Goal: Task Accomplishment & Management: Complete application form

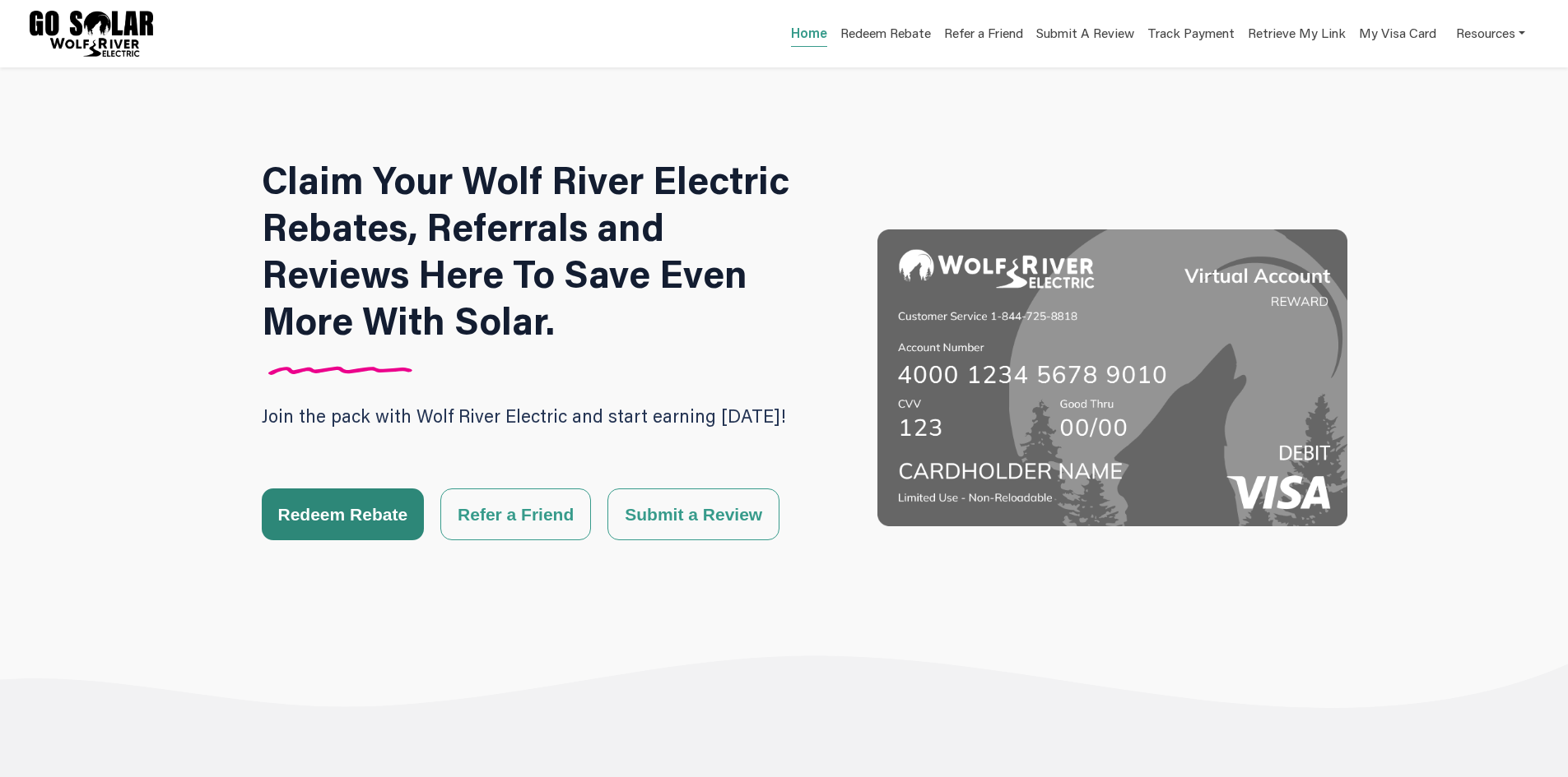
click at [358, 507] on button "Redeem Rebate" at bounding box center [343, 515] width 163 height 52
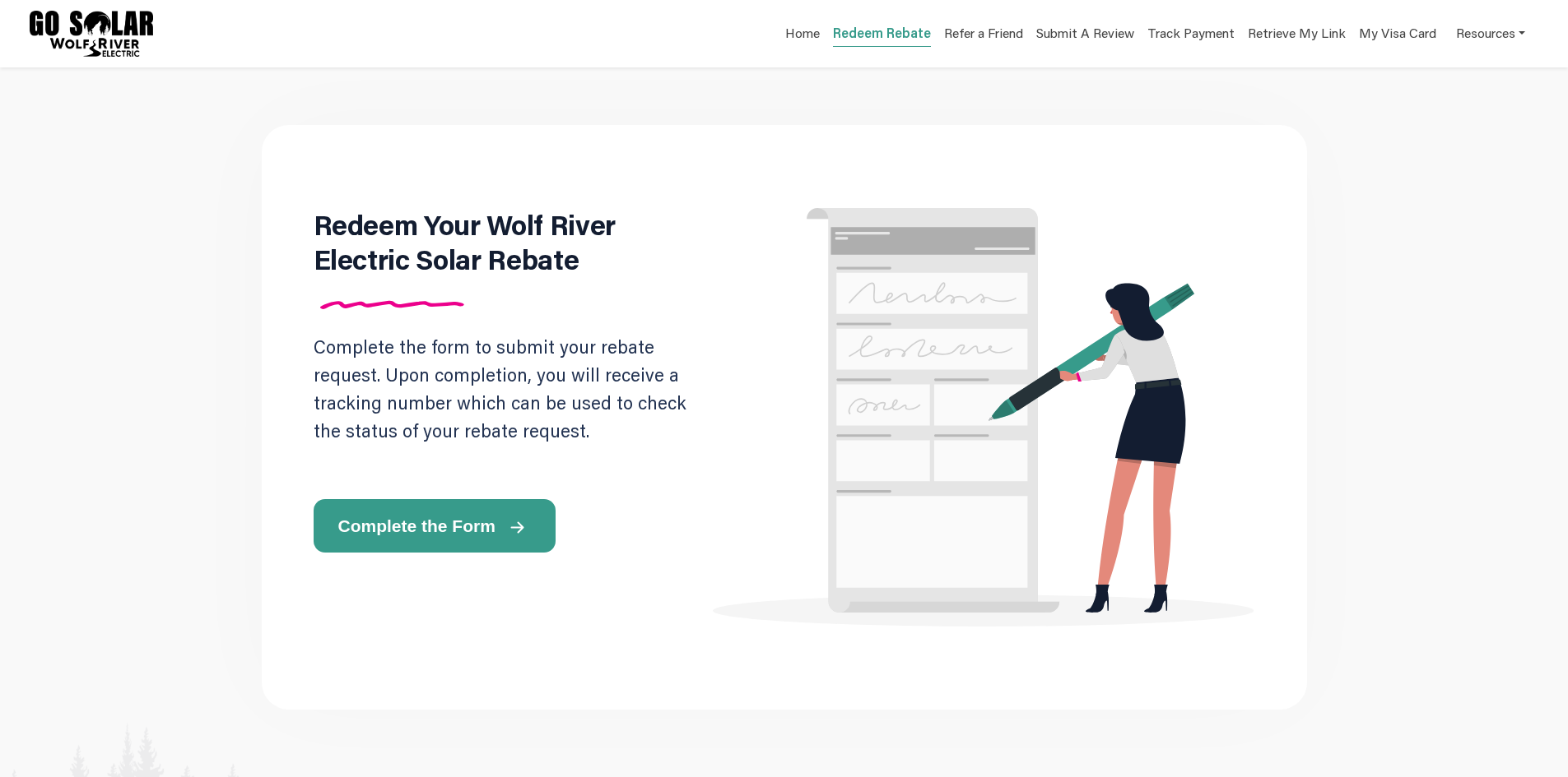
click at [359, 529] on span "Complete the Form" at bounding box center [416, 526] width 157 height 18
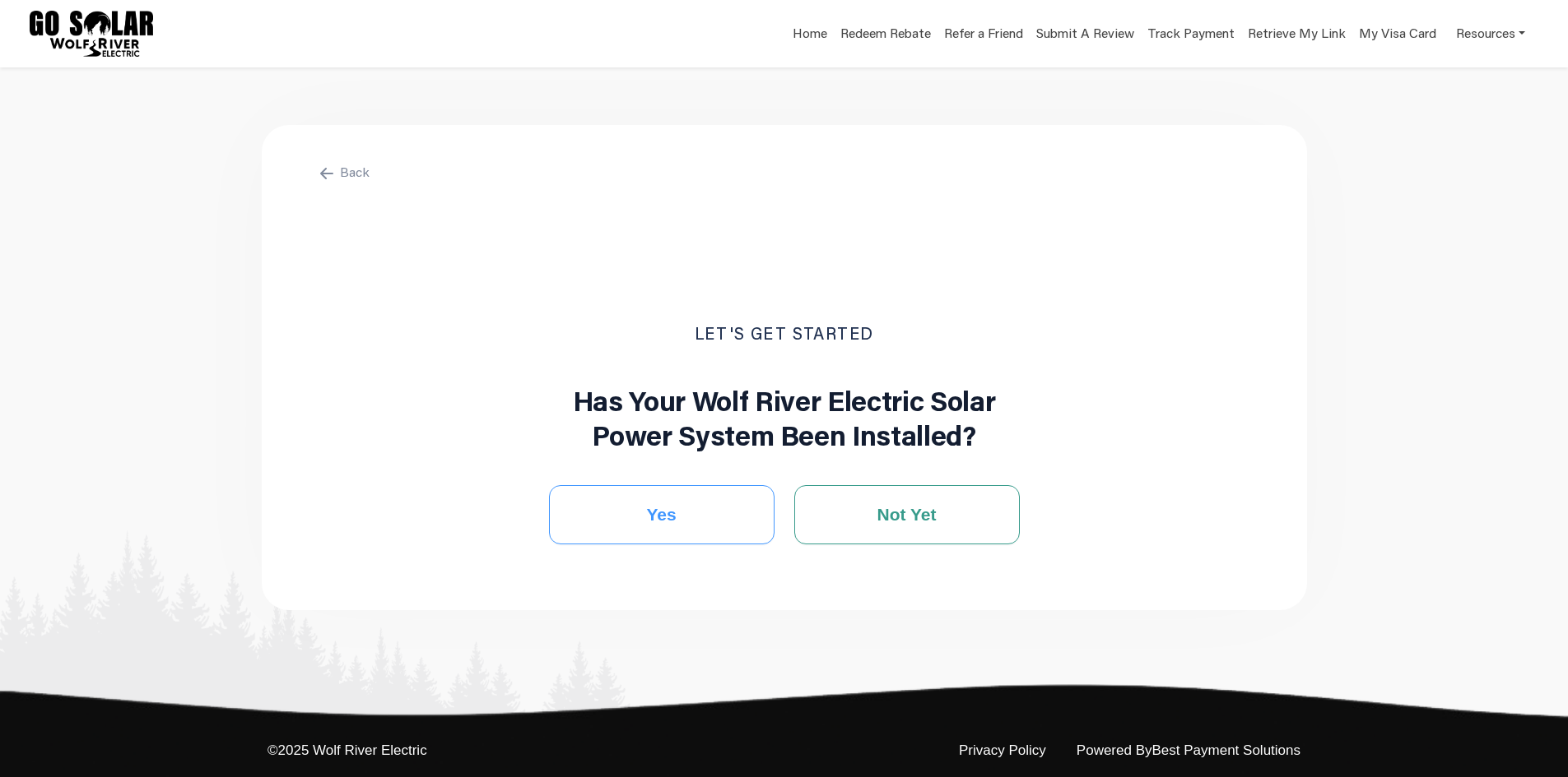
click at [598, 489] on button "Yes" at bounding box center [662, 515] width 225 height 60
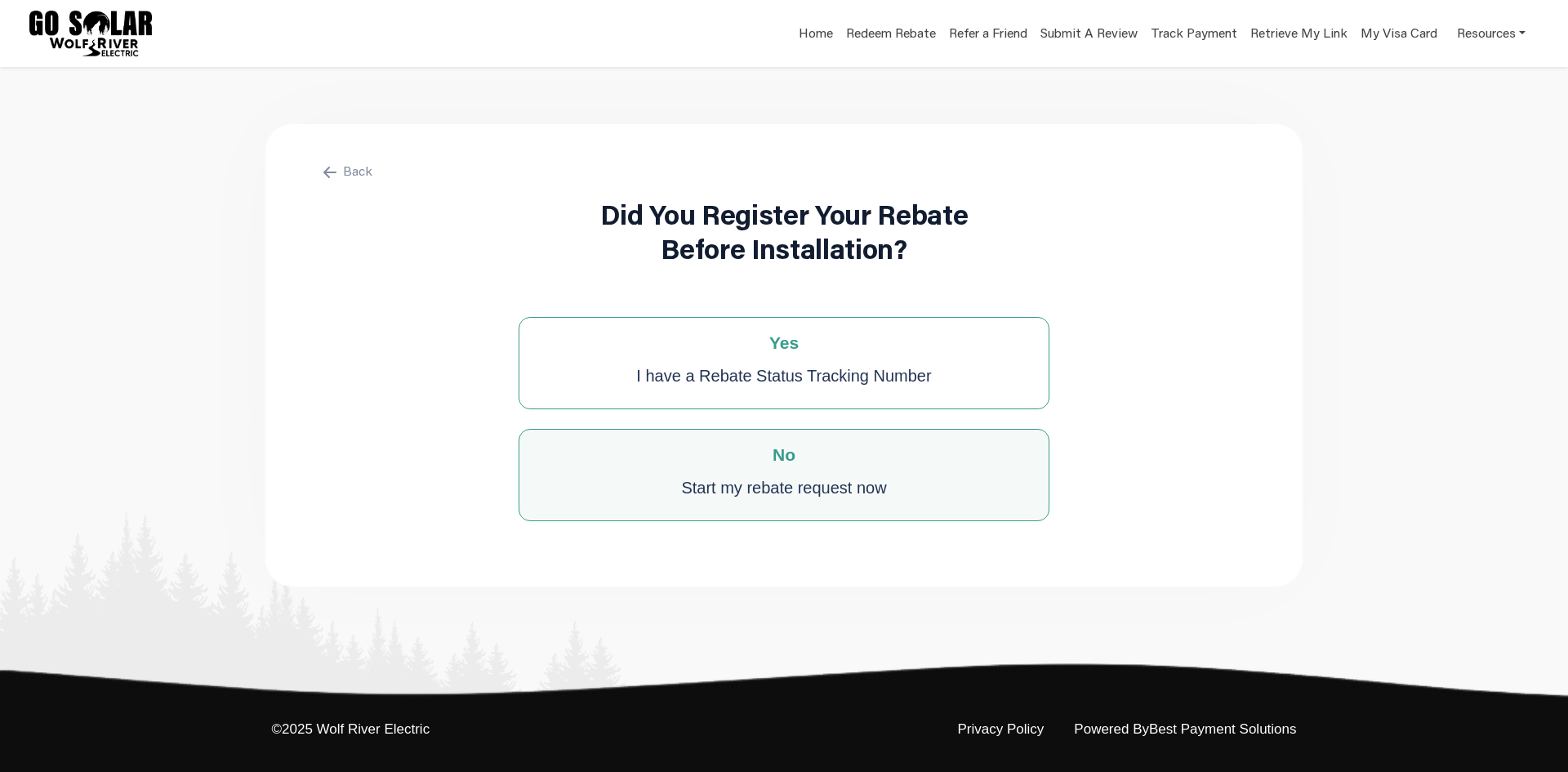
click at [574, 494] on div "No Start my rebate request now" at bounding box center [784, 475] width 530 height 92
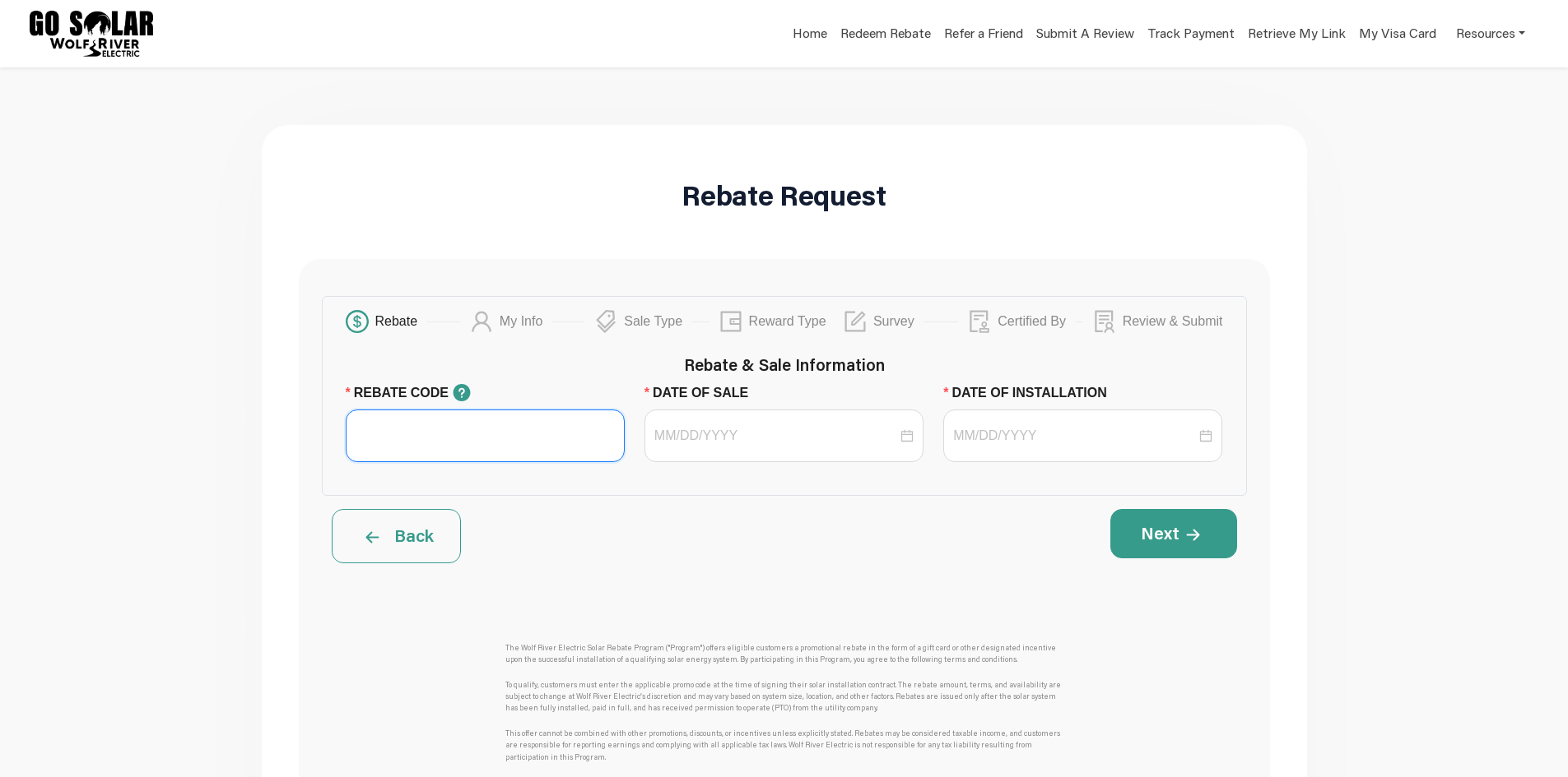
click at [532, 451] on input "REBATE CODE" at bounding box center [485, 435] width 279 height 53
type input "WRE SPRING 2025"
click at [769, 447] on div at bounding box center [784, 435] width 279 height 53
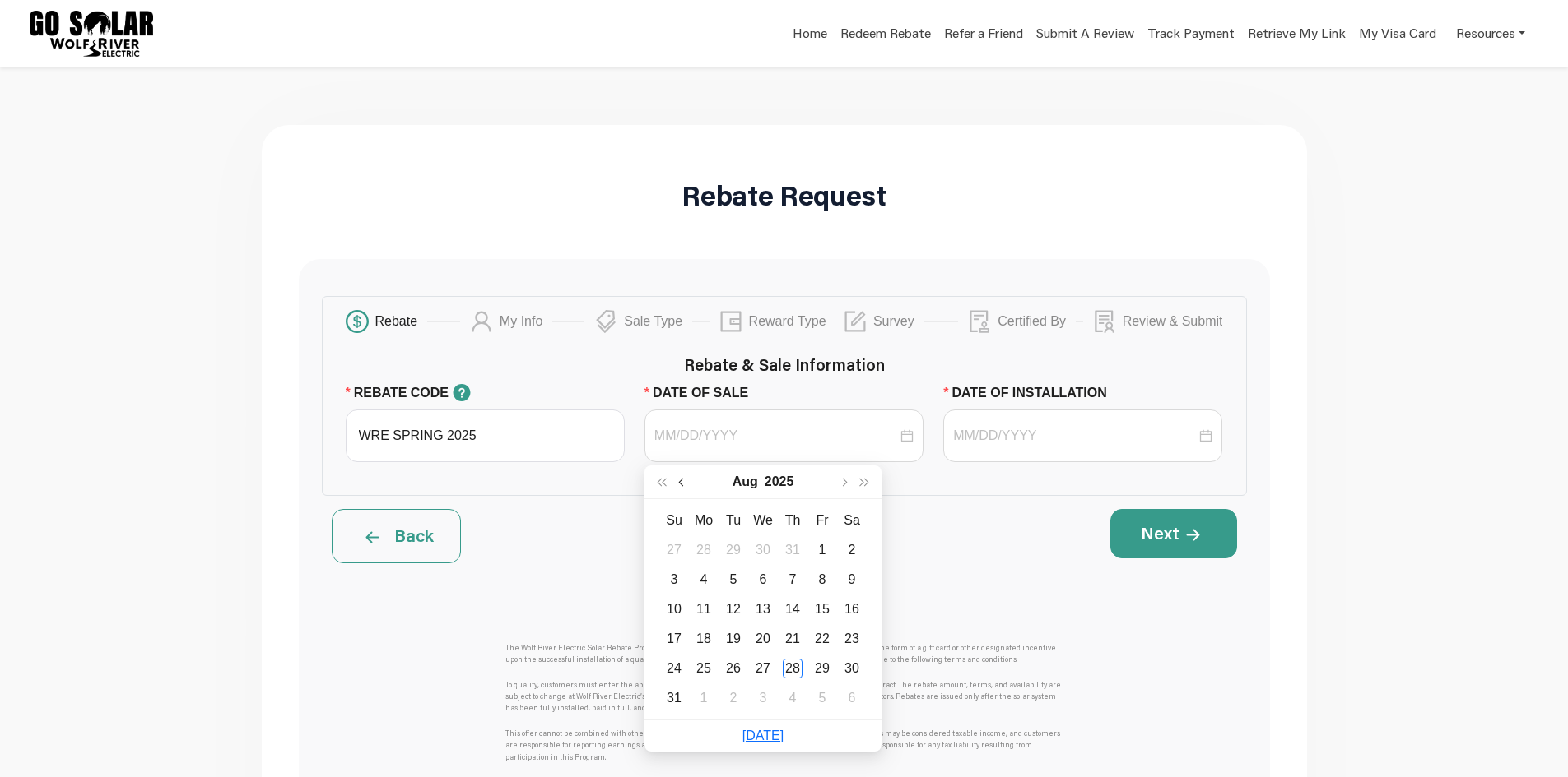
click at [682, 484] on span "button" at bounding box center [682, 482] width 8 height 8
click at [678, 481] on button "button" at bounding box center [683, 481] width 21 height 33
type input "[DATE]"
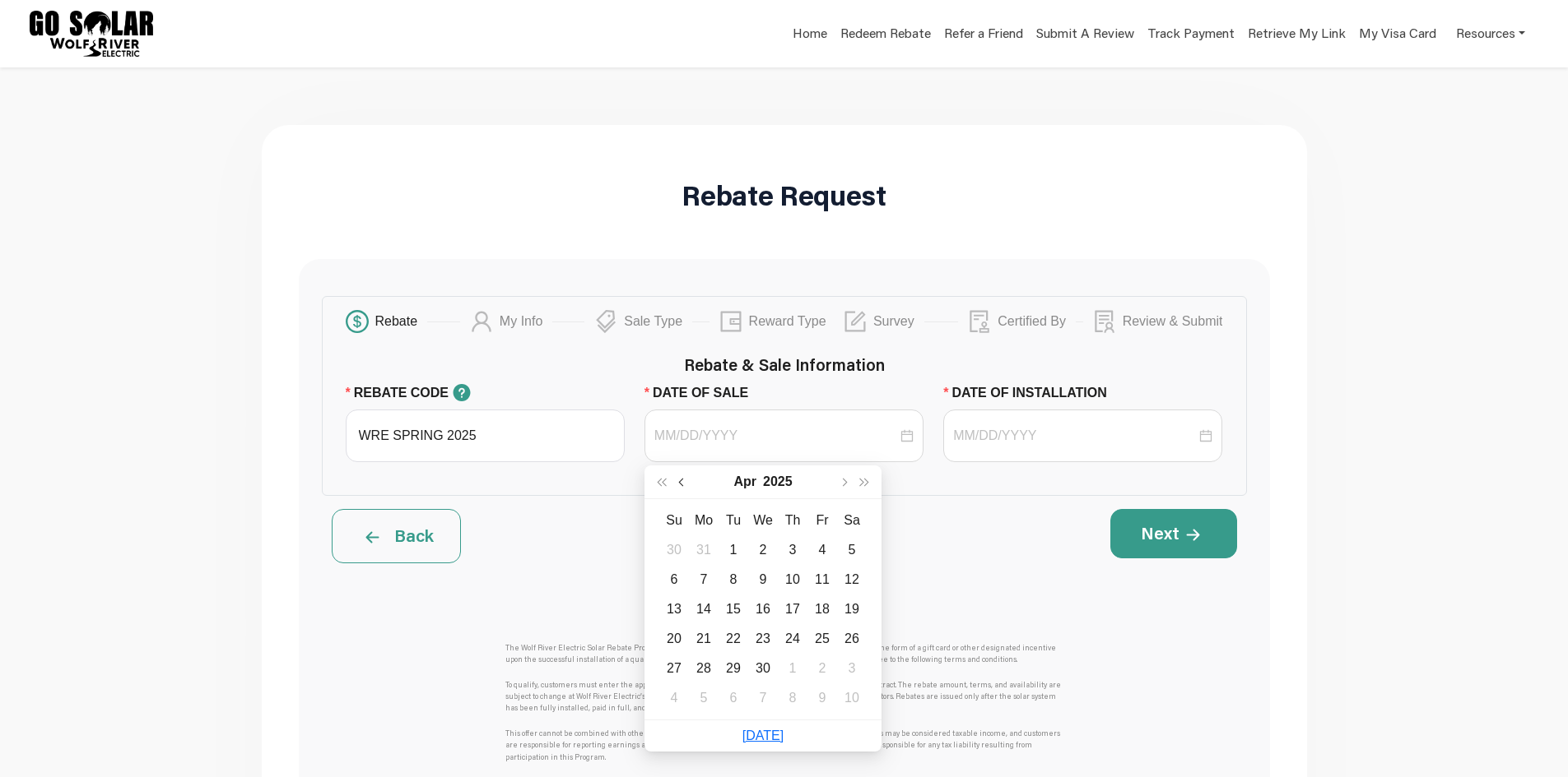
click at [682, 474] on button "button" at bounding box center [683, 481] width 21 height 33
type input "[DATE]"
click at [815, 606] on div "14" at bounding box center [821, 609] width 20 height 20
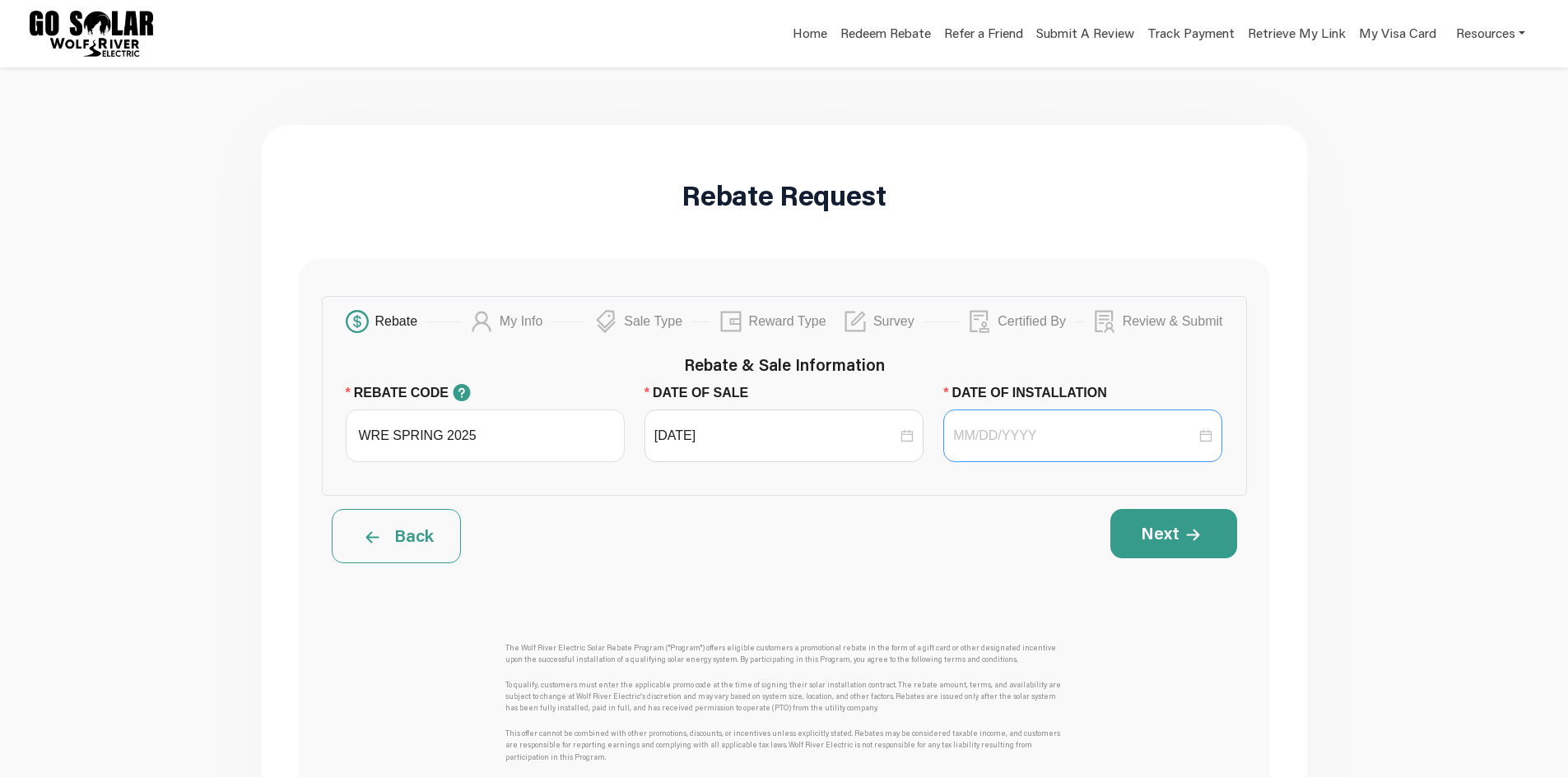
click at [1191, 422] on div at bounding box center [1083, 435] width 279 height 53
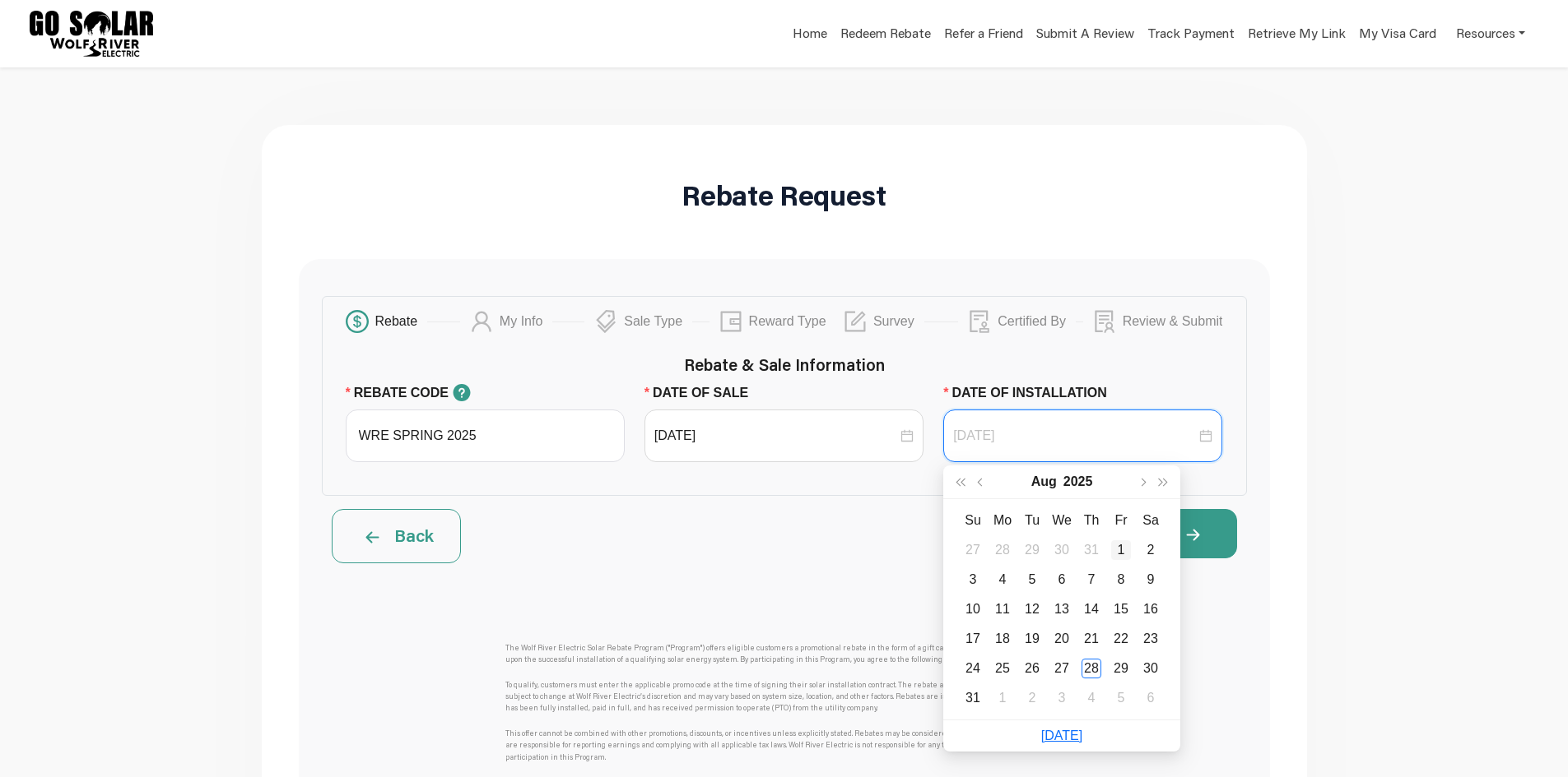
type input "[DATE]"
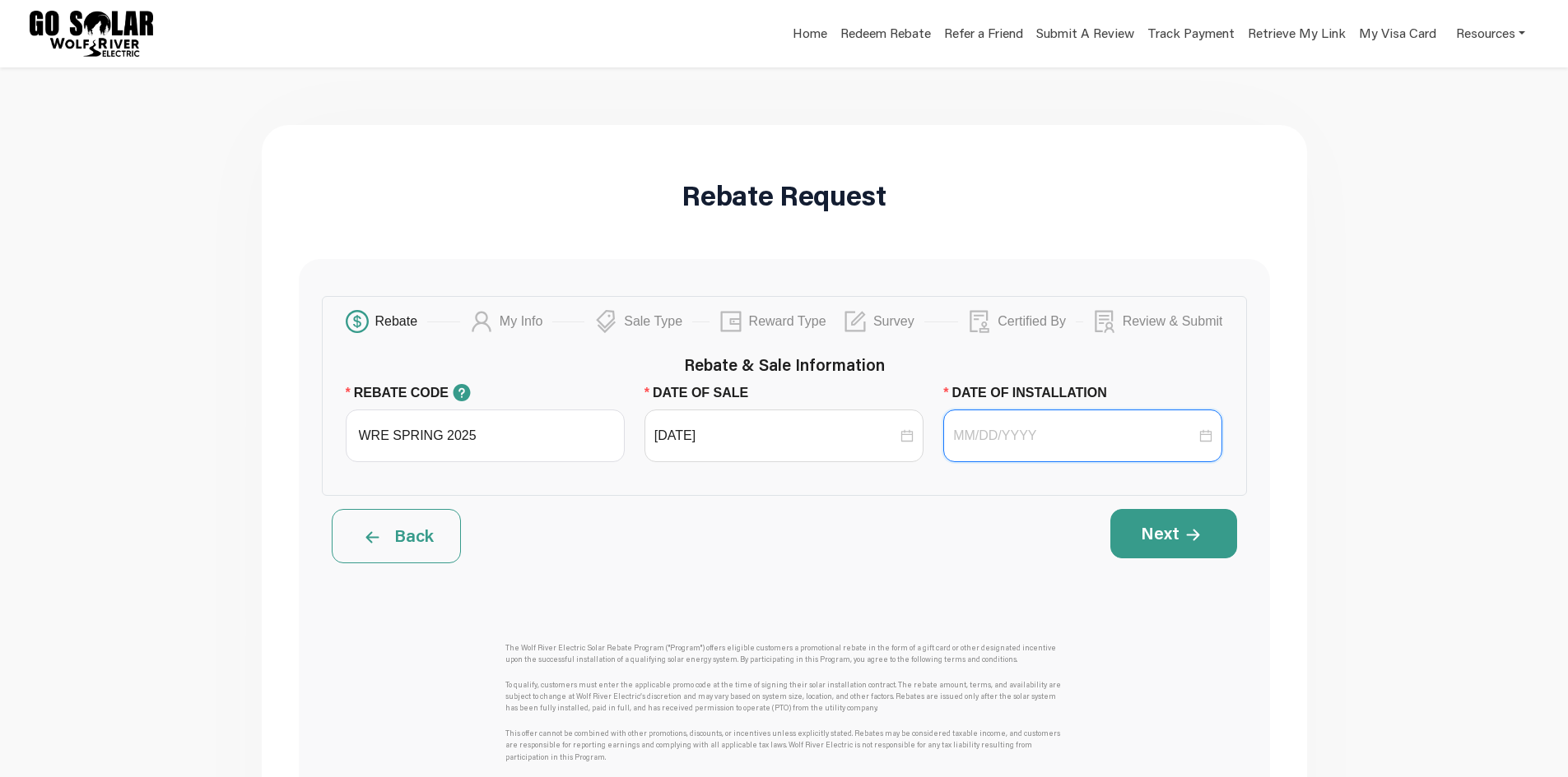
click at [1215, 427] on div at bounding box center [1083, 435] width 279 height 53
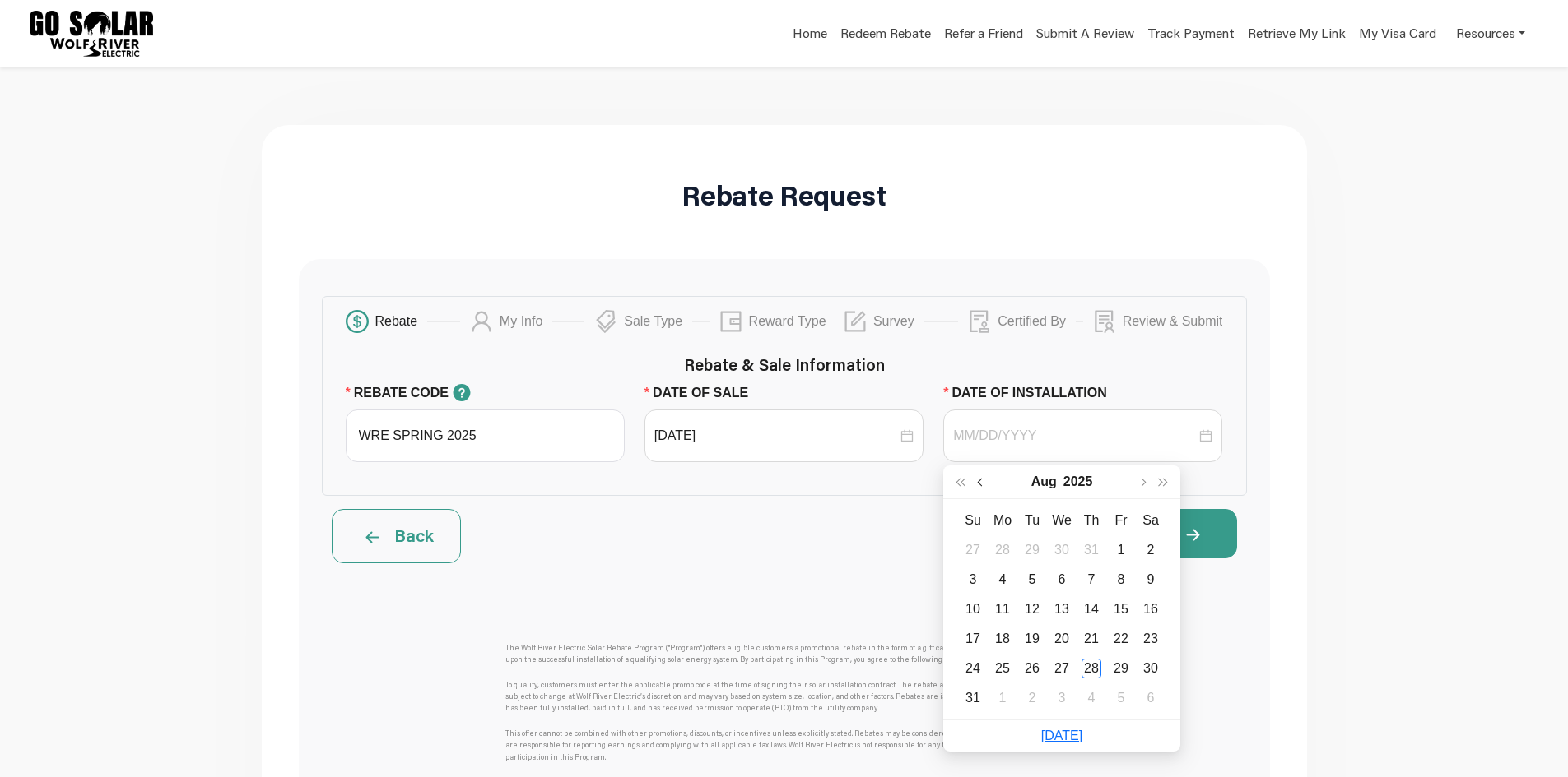
click at [981, 481] on span "button" at bounding box center [980, 482] width 8 height 8
type input "[DATE]"
click at [994, 570] on div "7" at bounding box center [1002, 580] width 20 height 20
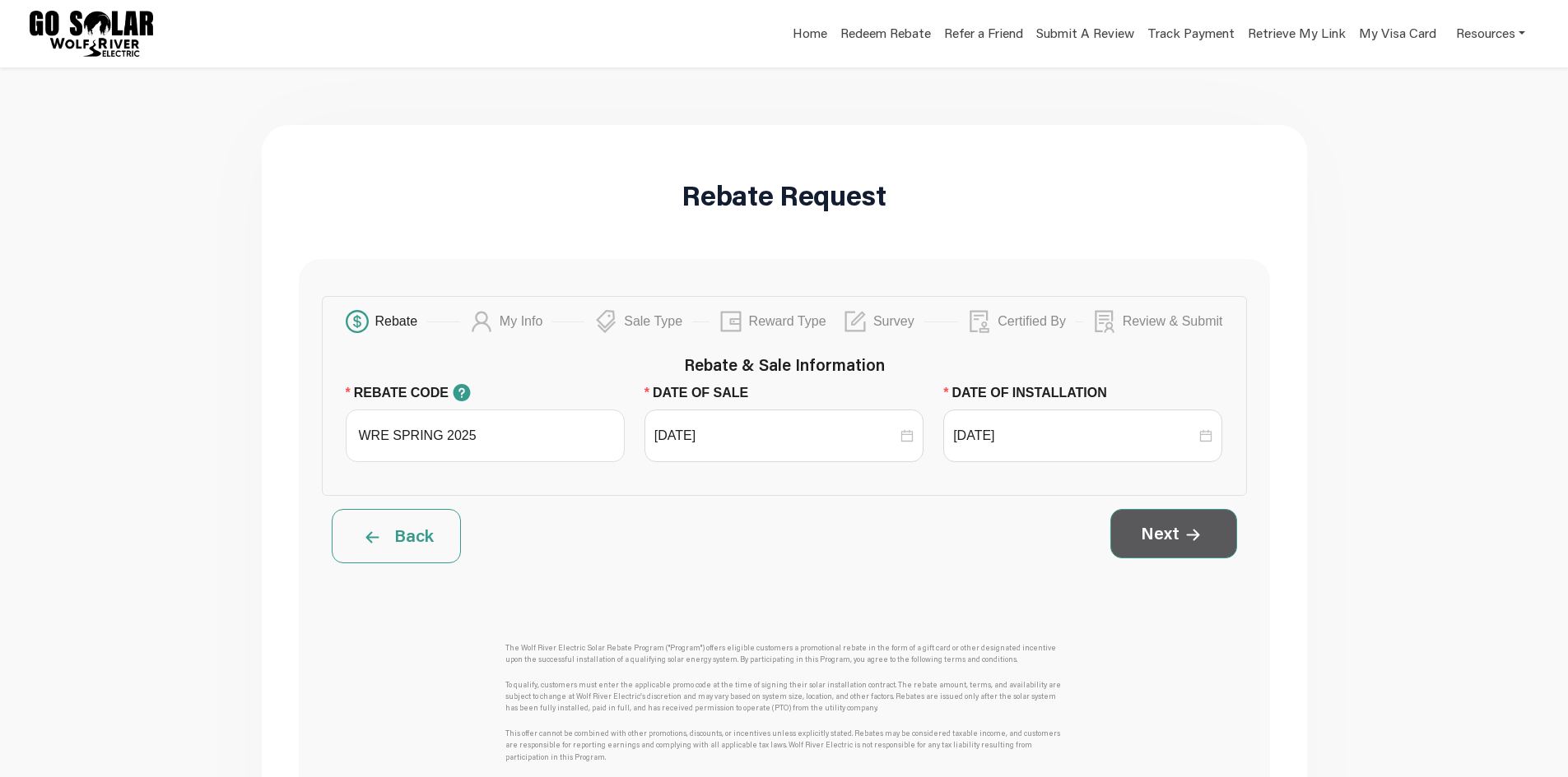
click at [1173, 543] on button "Next" at bounding box center [1173, 533] width 127 height 49
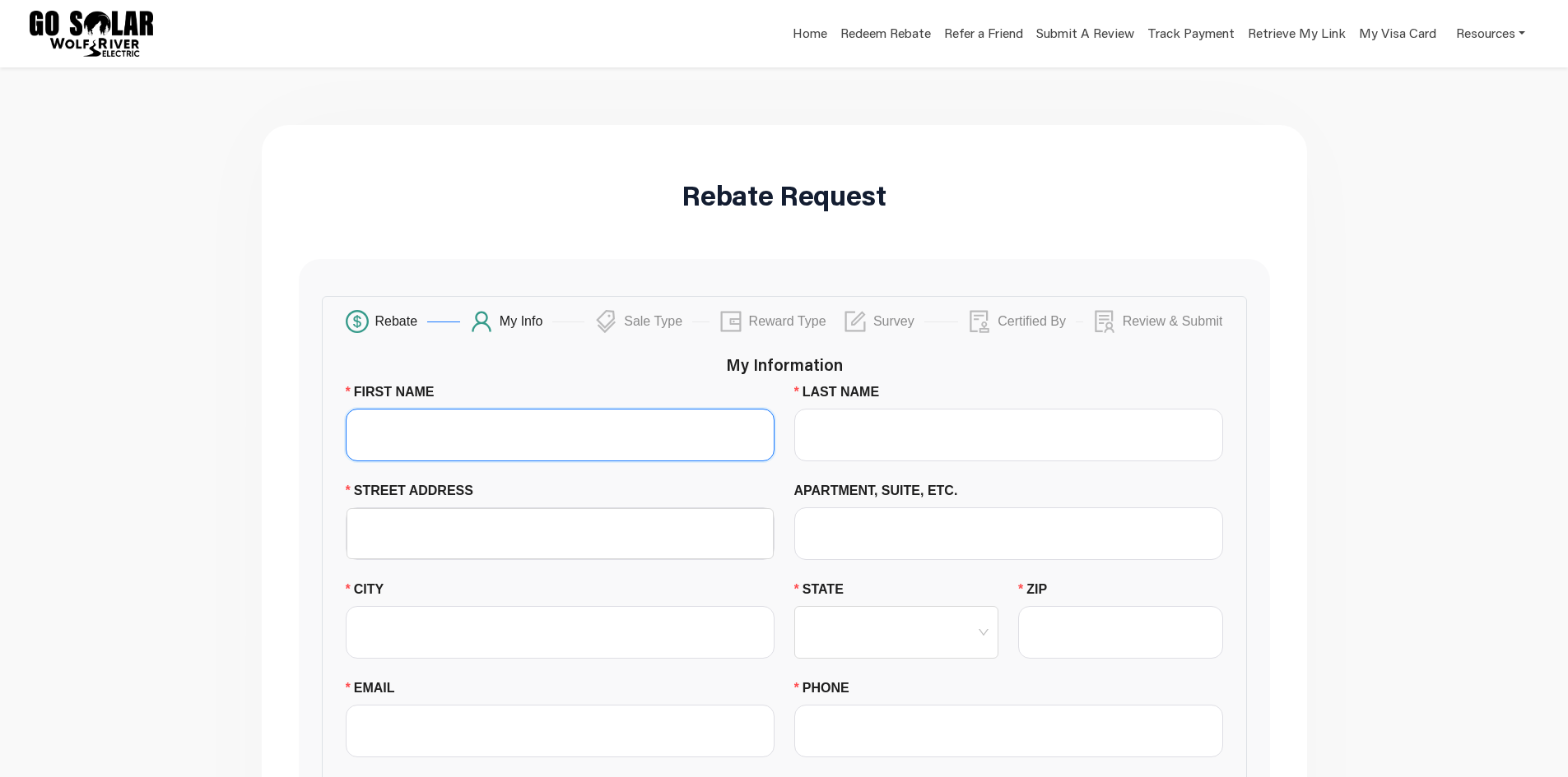
click at [621, 430] on input "FIRST NAME" at bounding box center [560, 435] width 428 height 53
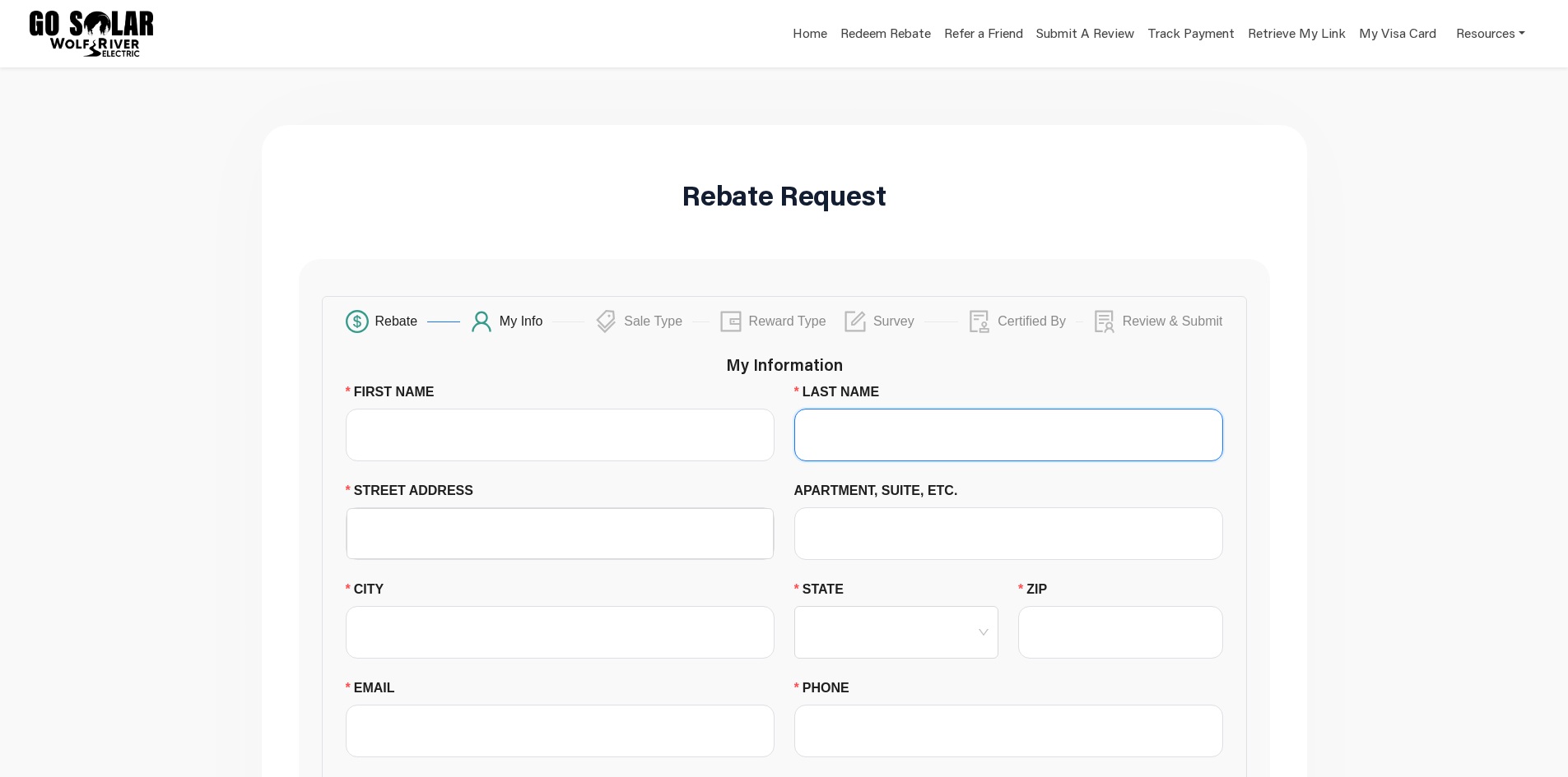
drag, startPoint x: 861, startPoint y: 422, endPoint x: 853, endPoint y: 429, distance: 10.6
click at [861, 422] on input "LAST NAME" at bounding box center [1008, 435] width 428 height 53
paste input "Forkuo"
type input "Forkuo"
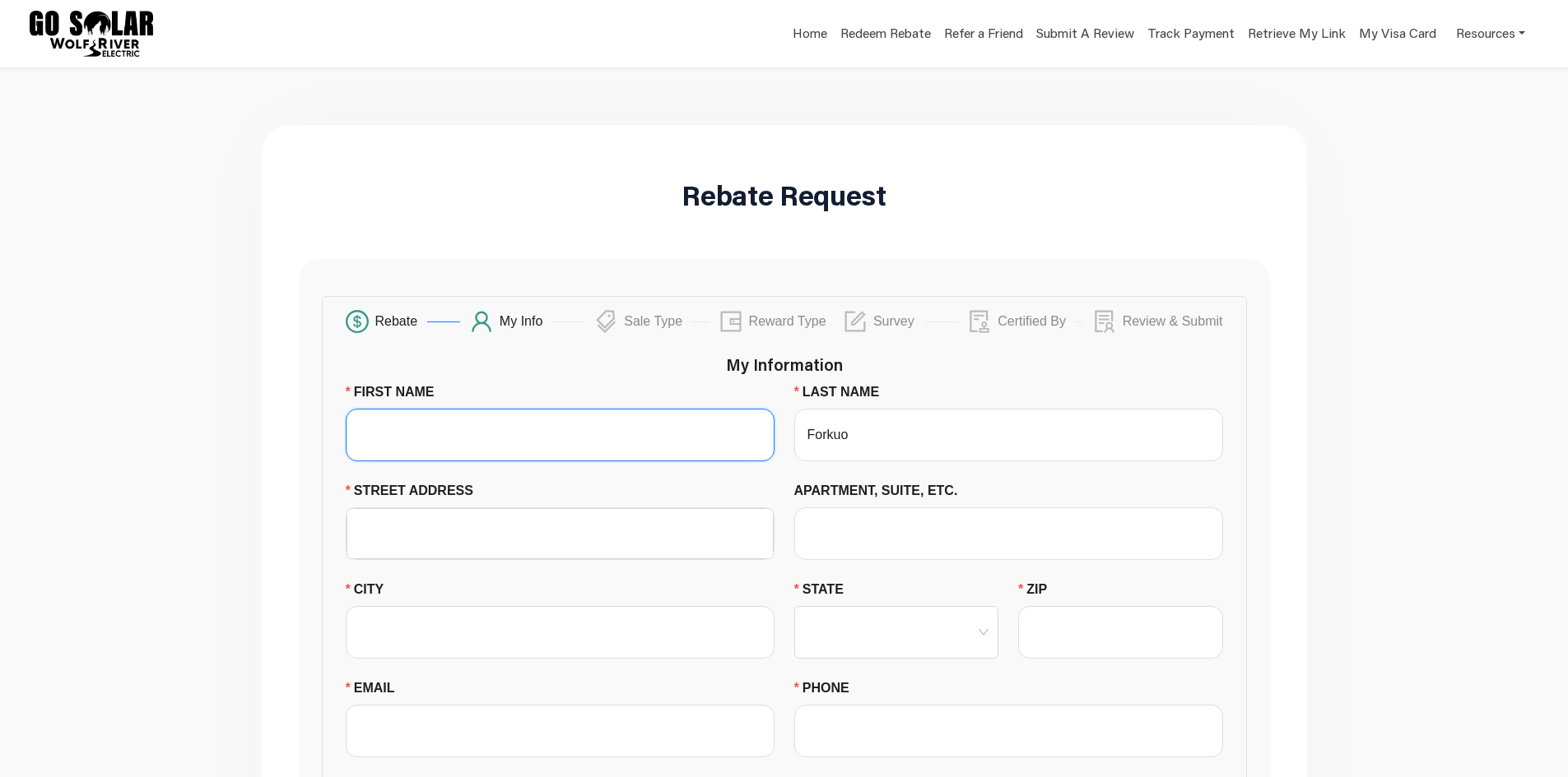
click at [499, 420] on input "FIRST NAME" at bounding box center [560, 435] width 428 height 53
paste input "[PERSON_NAME]"
type input "[PERSON_NAME]"
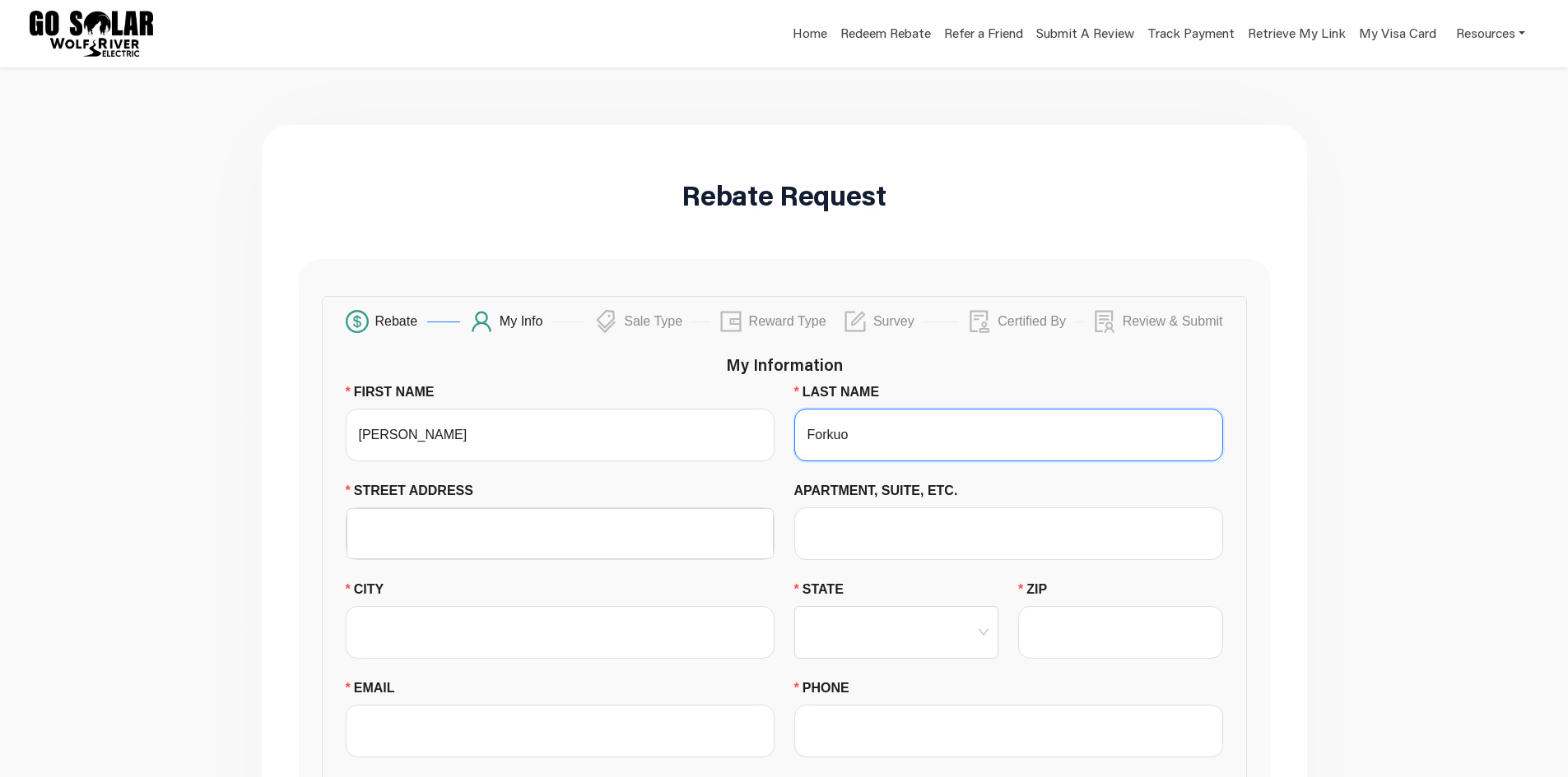
click at [895, 436] on input "Forkuo" at bounding box center [1008, 435] width 428 height 53
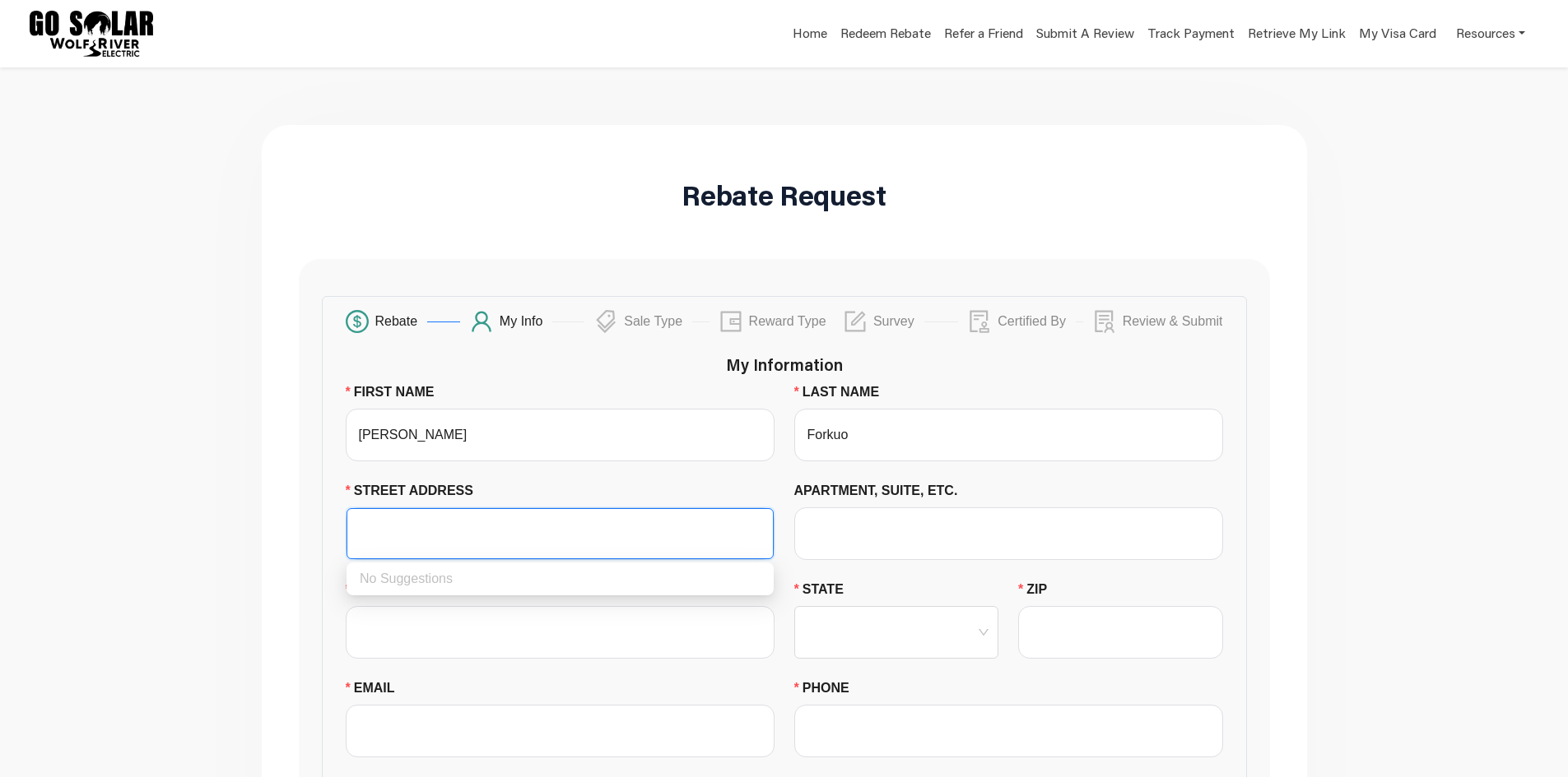
paste input "[STREET_ADDRESS]"
drag, startPoint x: 583, startPoint y: 540, endPoint x: 426, endPoint y: 529, distance: 157.4
click at [426, 529] on input "[STREET_ADDRESS]" at bounding box center [561, 533] width 408 height 49
click at [448, 529] on input "1428 Prarie" at bounding box center [561, 533] width 408 height 49
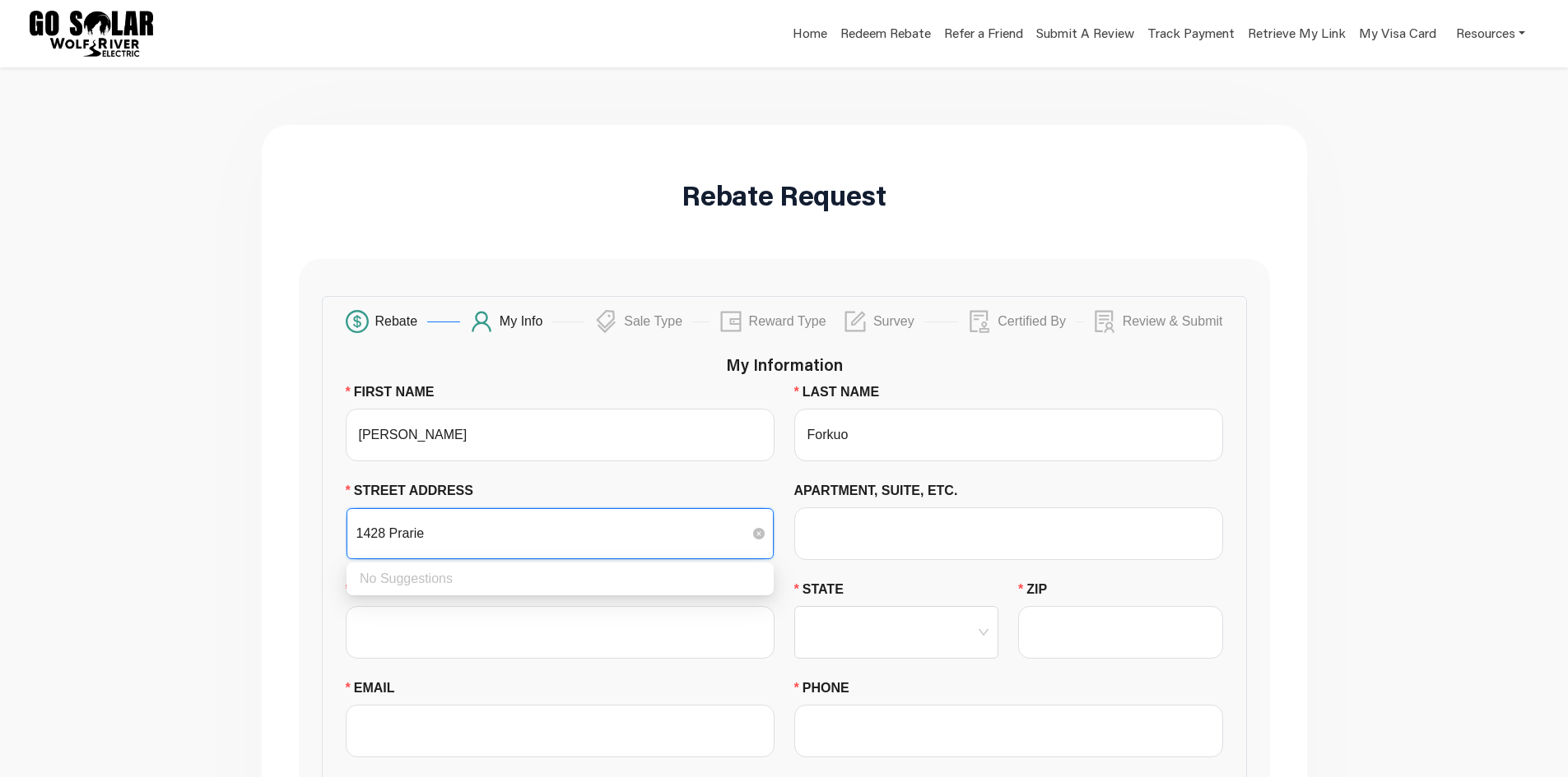
click at [448, 529] on input "1428 Prarie" at bounding box center [561, 533] width 408 height 49
paste input "Ln Shakopee MN 55379"
click at [413, 529] on input "[STREET_ADDRESS]" at bounding box center [561, 533] width 408 height 49
click at [422, 572] on div "[STREET_ADDRESS]" at bounding box center [560, 579] width 400 height 20
type input "[STREET_ADDRESS]"
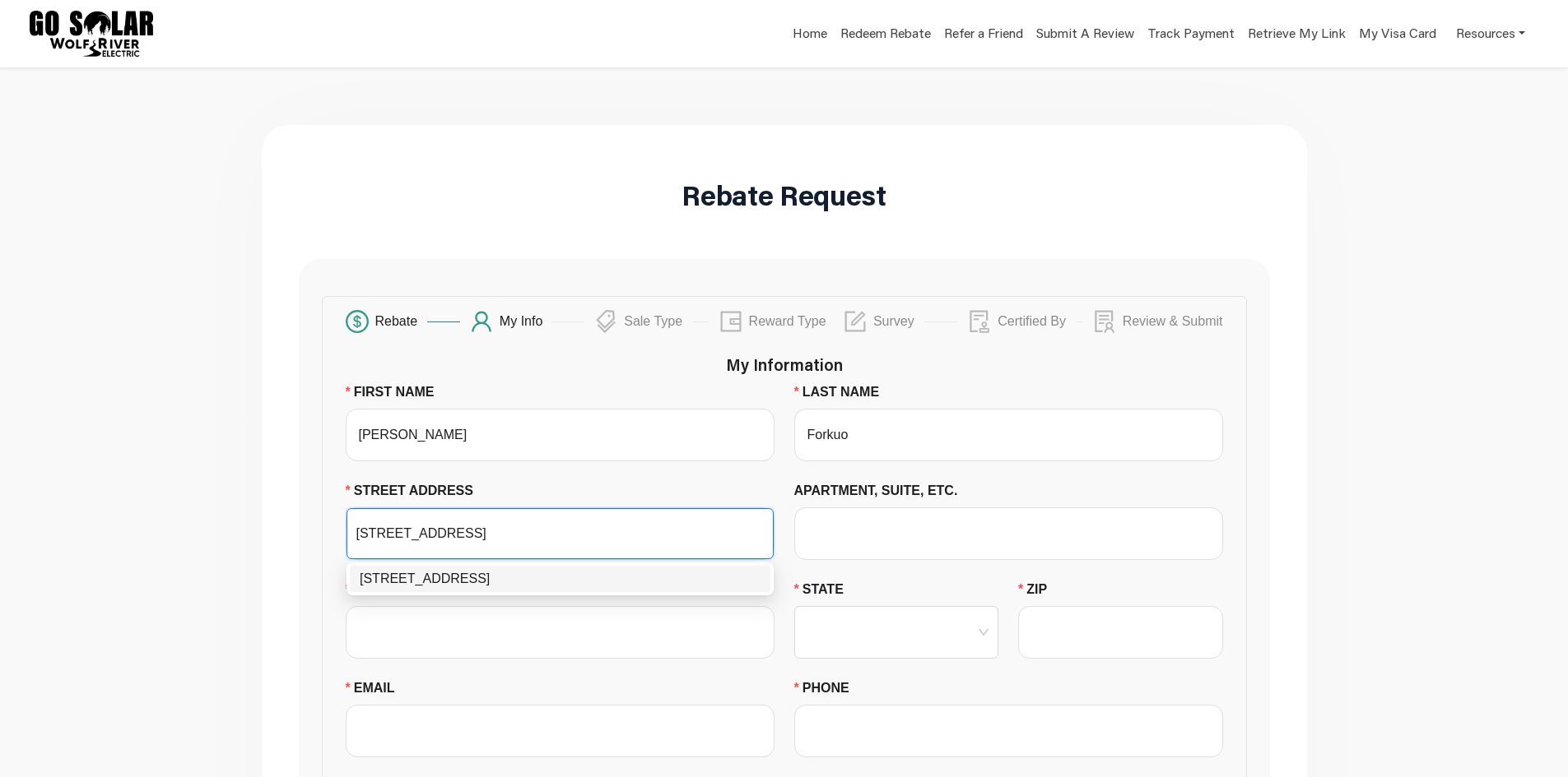
type input "Shakopee"
type input "55379"
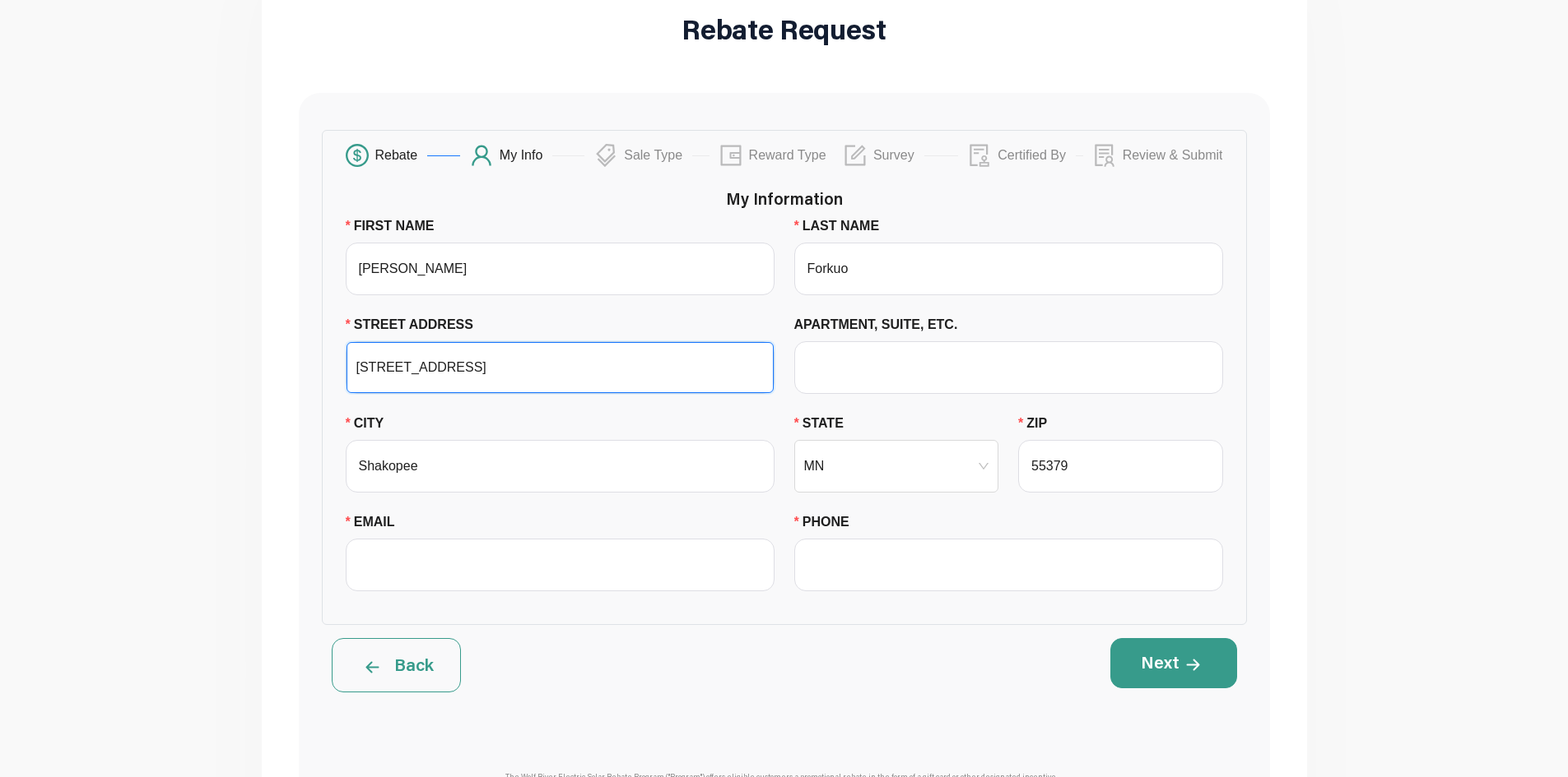
scroll to position [165, 0]
type input "[STREET_ADDRESS]"
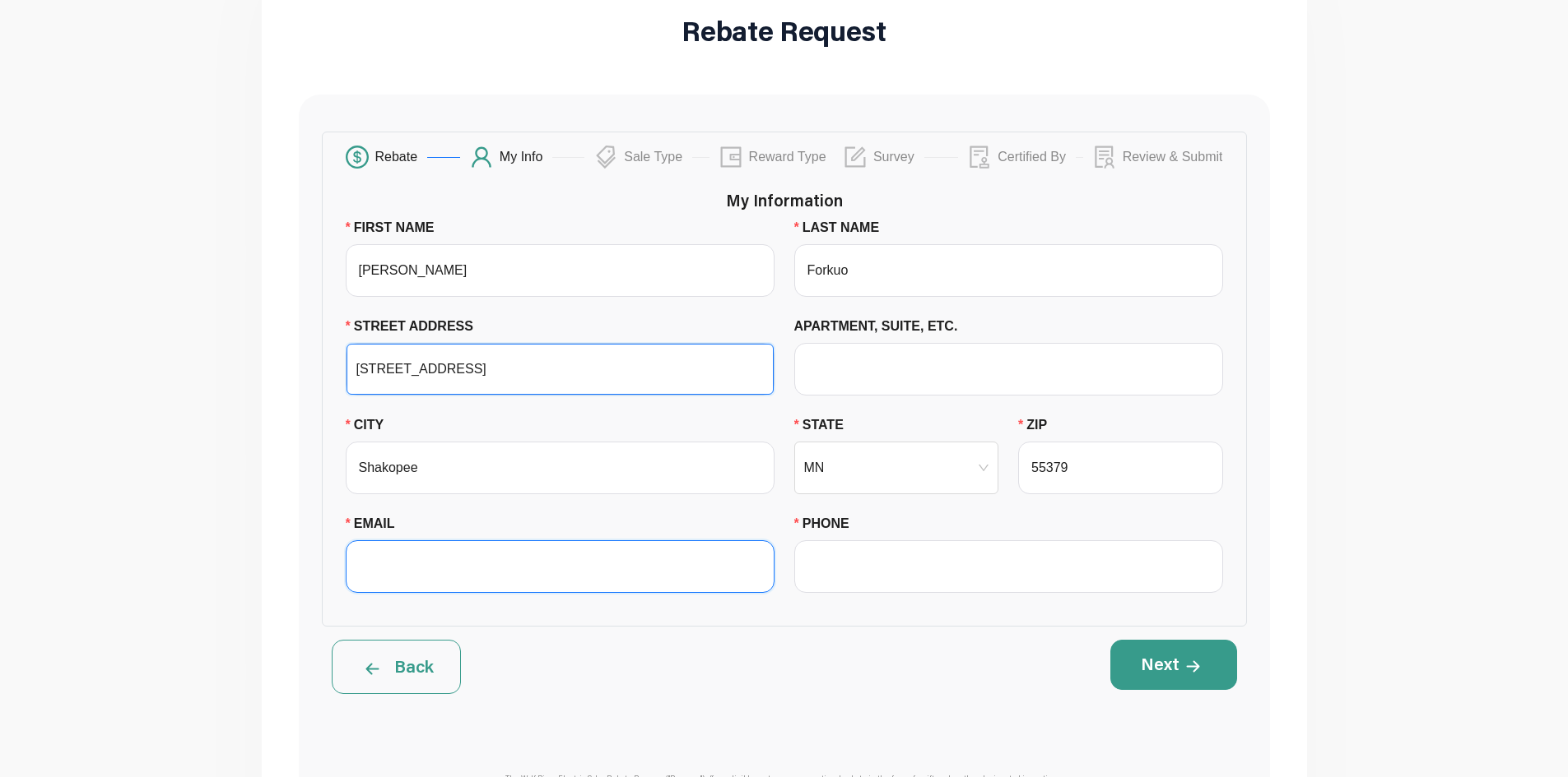
click at [379, 574] on input "EMAIL" at bounding box center [560, 567] width 428 height 53
click at [639, 588] on input "EMAIL" at bounding box center [560, 567] width 428 height 53
paste input "[EMAIL_ADDRESS][DOMAIN_NAME]"
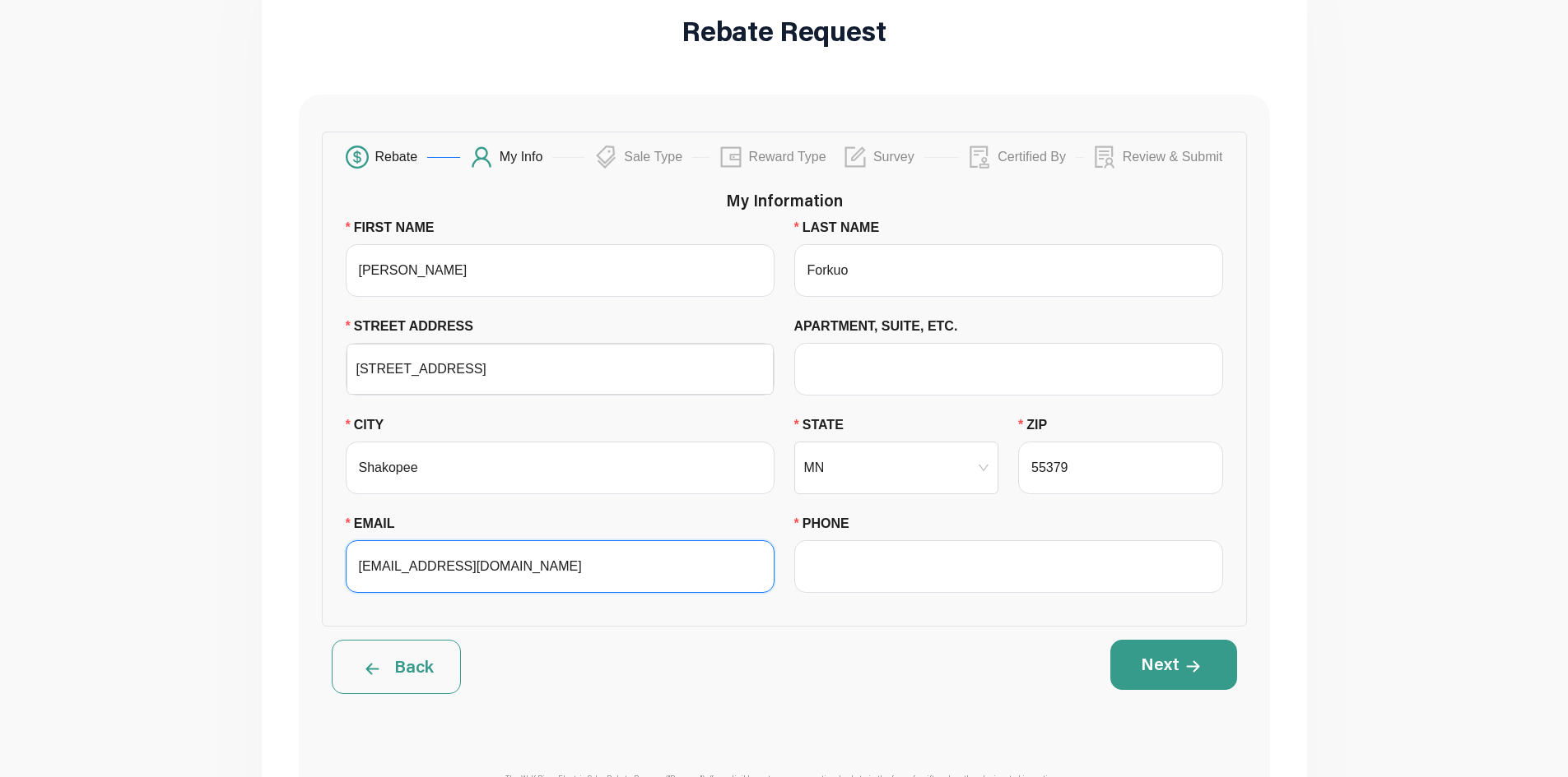
type input "[EMAIL_ADDRESS][DOMAIN_NAME]"
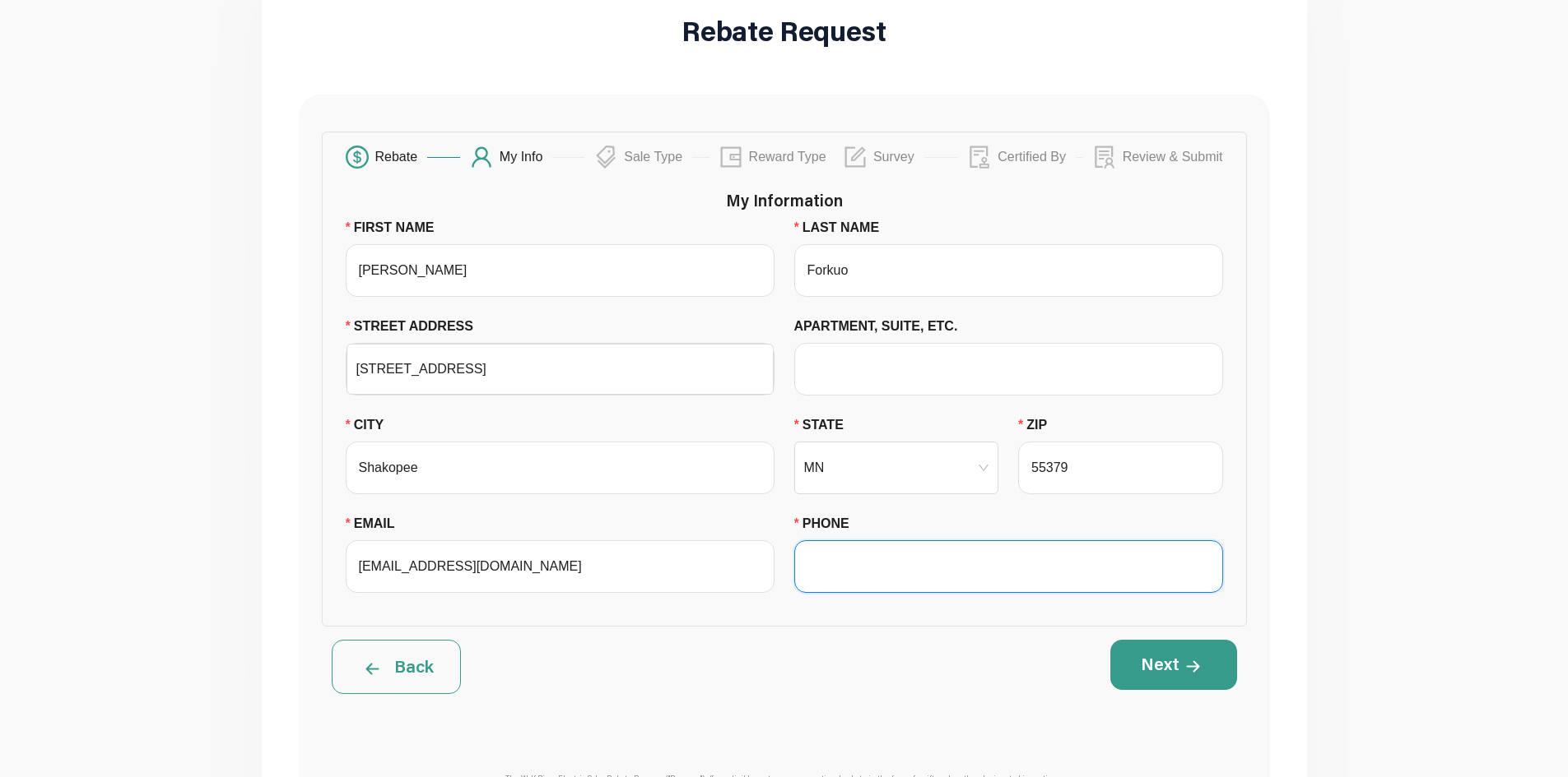
click at [1066, 566] on input "PHONE" at bounding box center [1008, 567] width 428 height 53
paste input "[PHONE_NUMBER]"
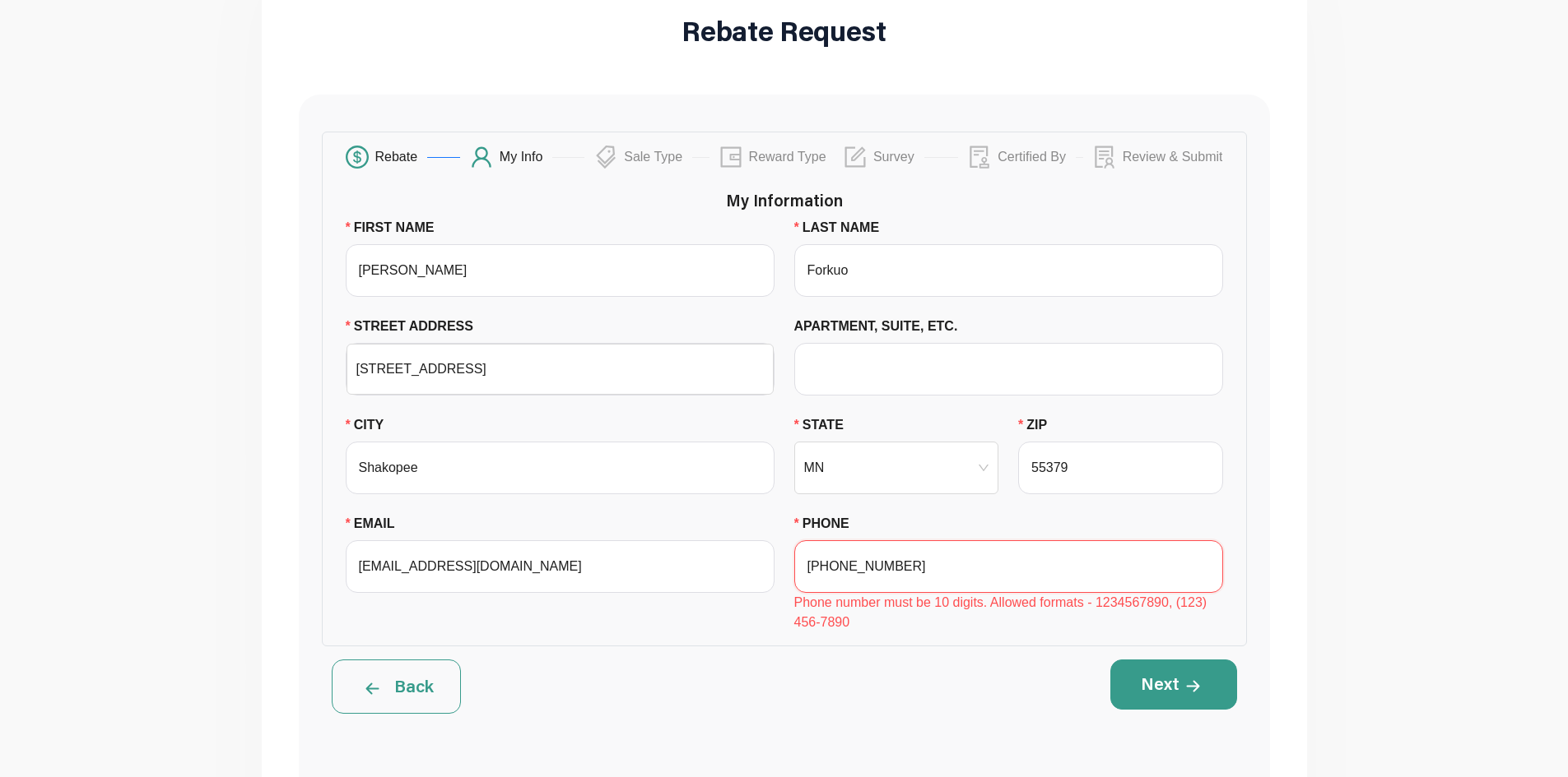
click at [862, 560] on input "[PHONE_NUMBER]" at bounding box center [1008, 567] width 428 height 53
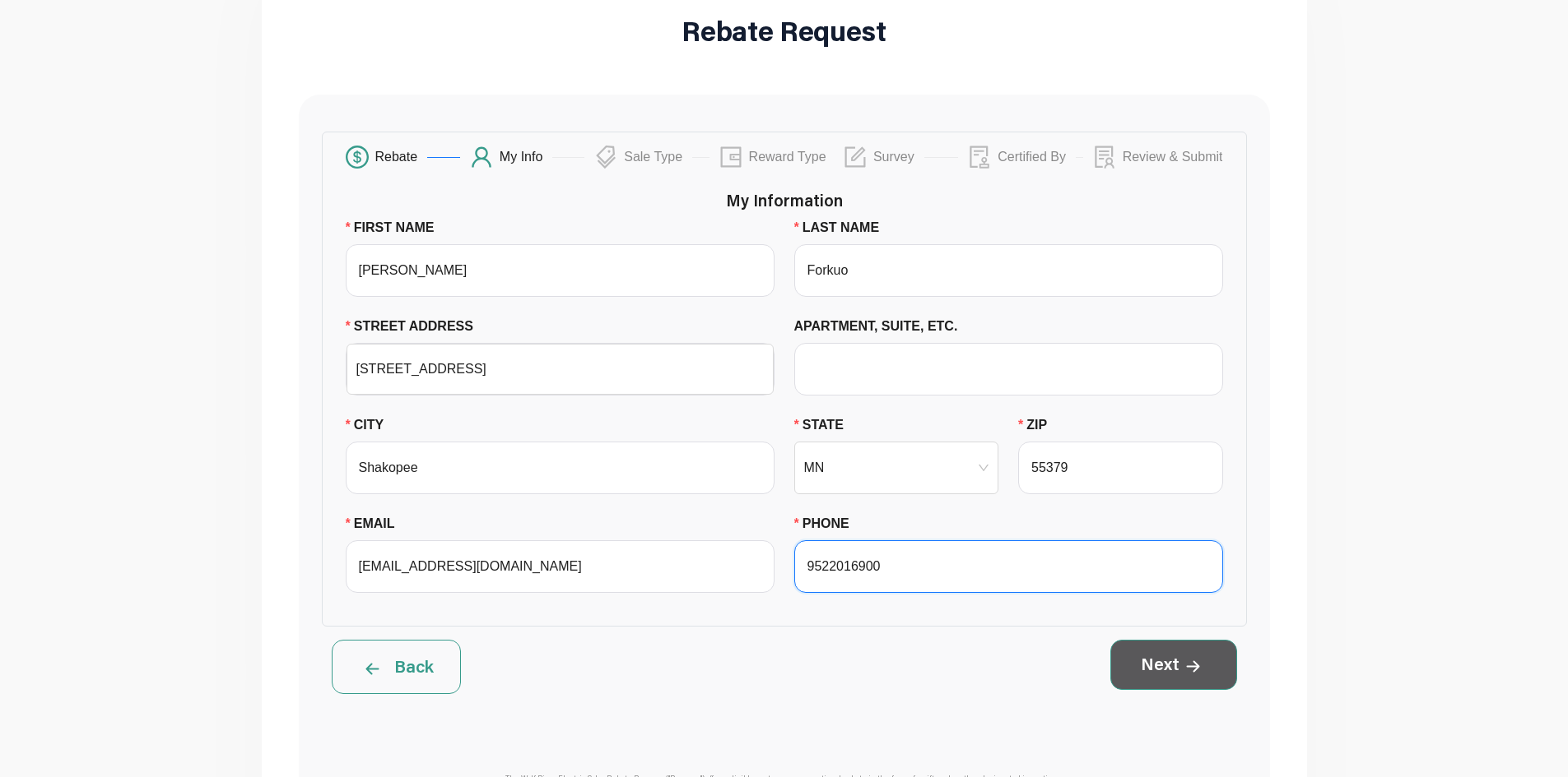
type input "9522016900"
click at [1171, 652] on button "Next" at bounding box center [1173, 664] width 127 height 49
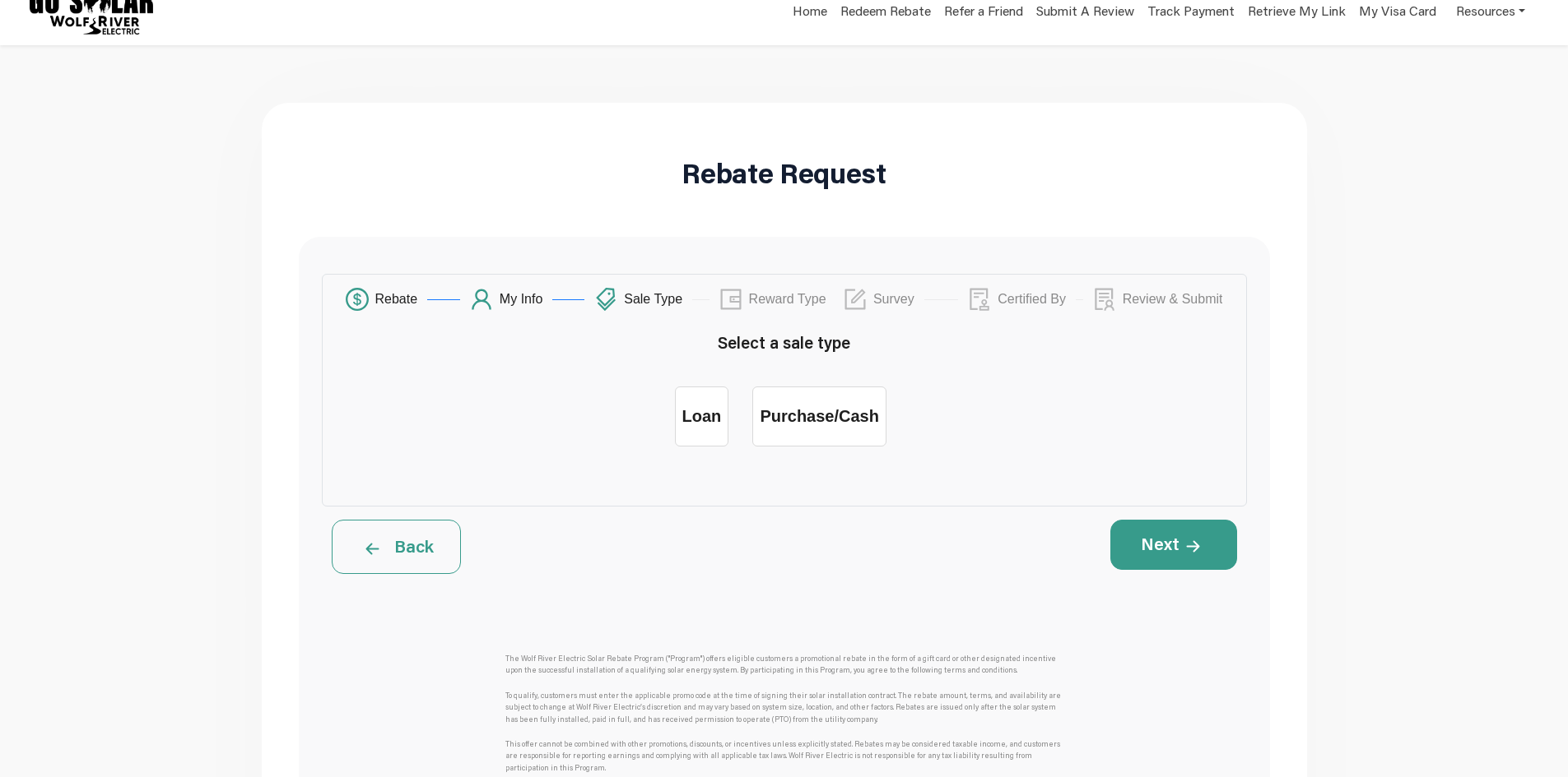
scroll to position [0, 0]
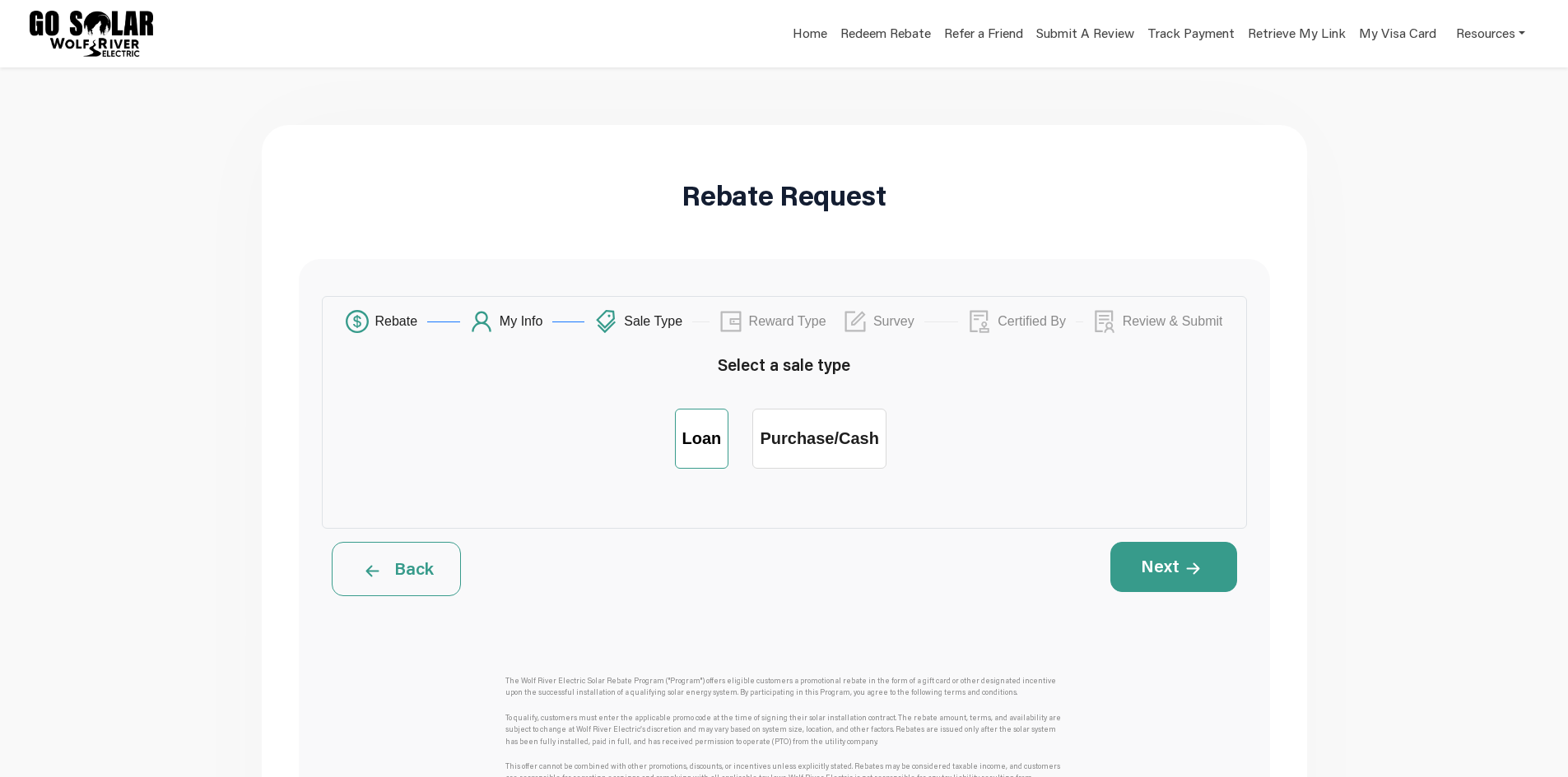
click at [696, 428] on label "Loan" at bounding box center [702, 438] width 54 height 60
click at [701, 426] on input "Loan" at bounding box center [701, 426] width 0 height 0
click at [1125, 561] on button "Next" at bounding box center [1173, 566] width 127 height 49
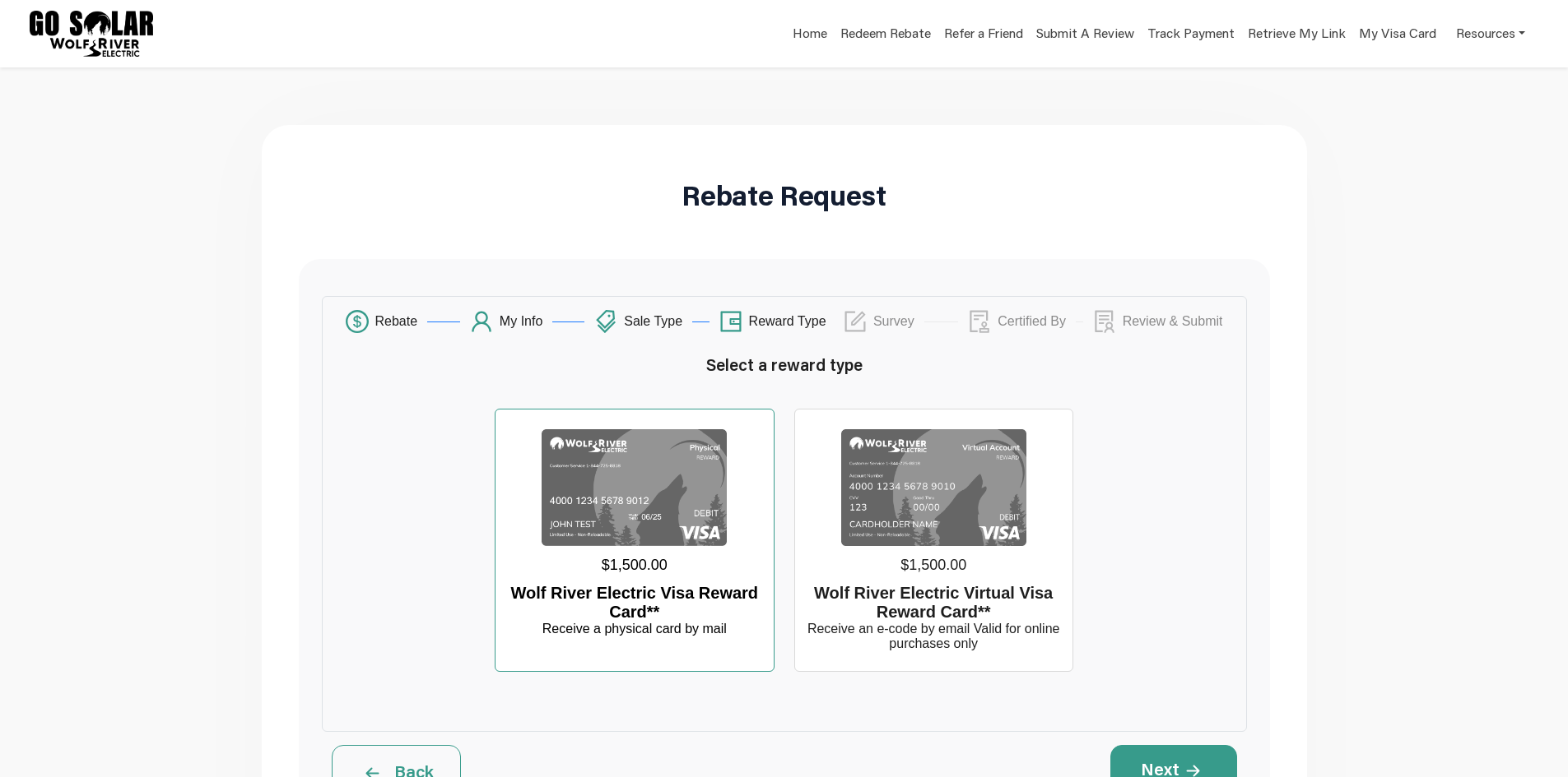
click at [699, 554] on div "$1,500.00" at bounding box center [634, 565] width 264 height 38
click at [634, 426] on input "$1,500.00 Wolf River Electric Visa Reward Card** Receive a physical card by mail" at bounding box center [634, 426] width 0 height 0
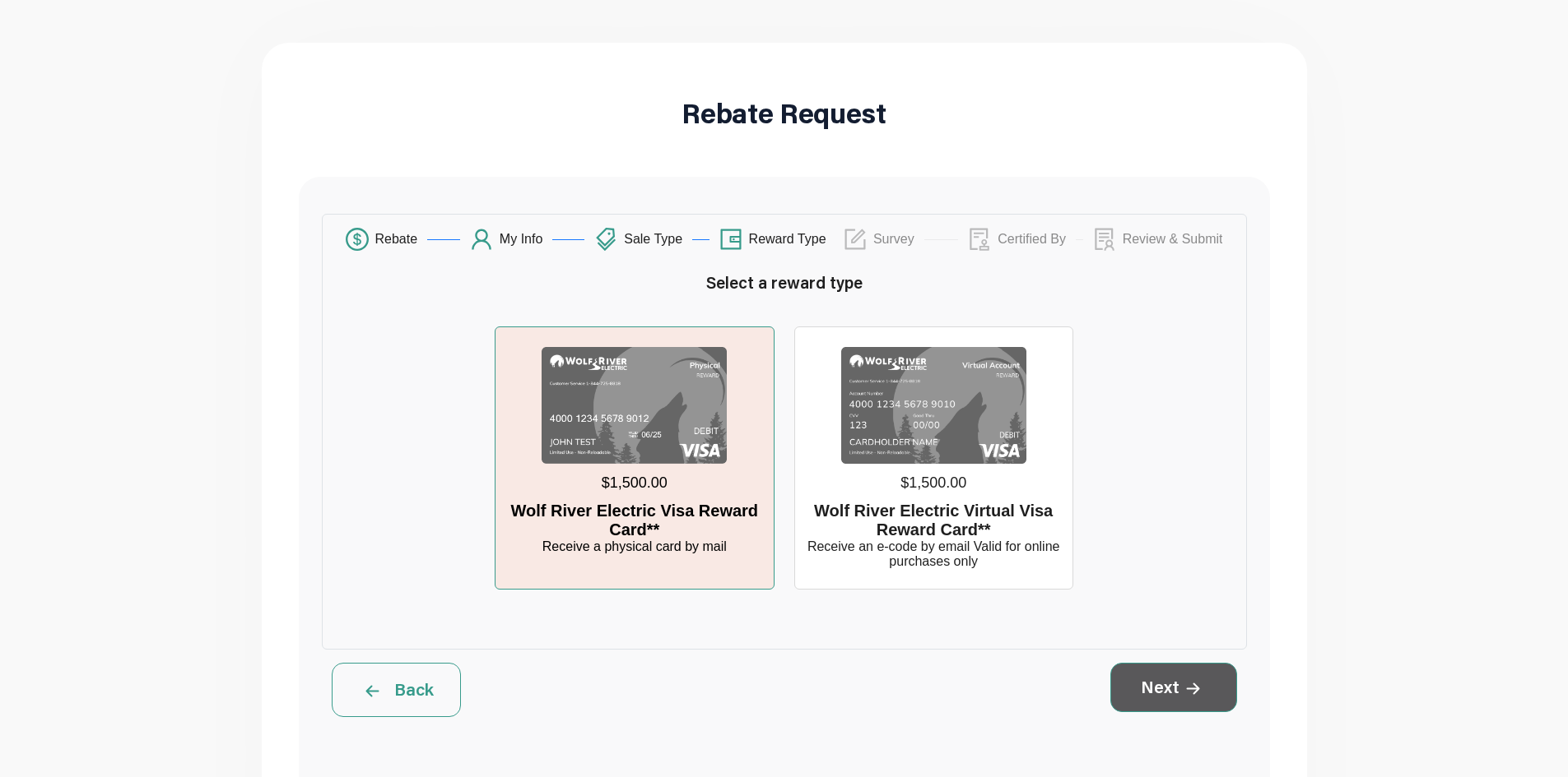
click at [1193, 695] on icon at bounding box center [1193, 689] width 14 height 12
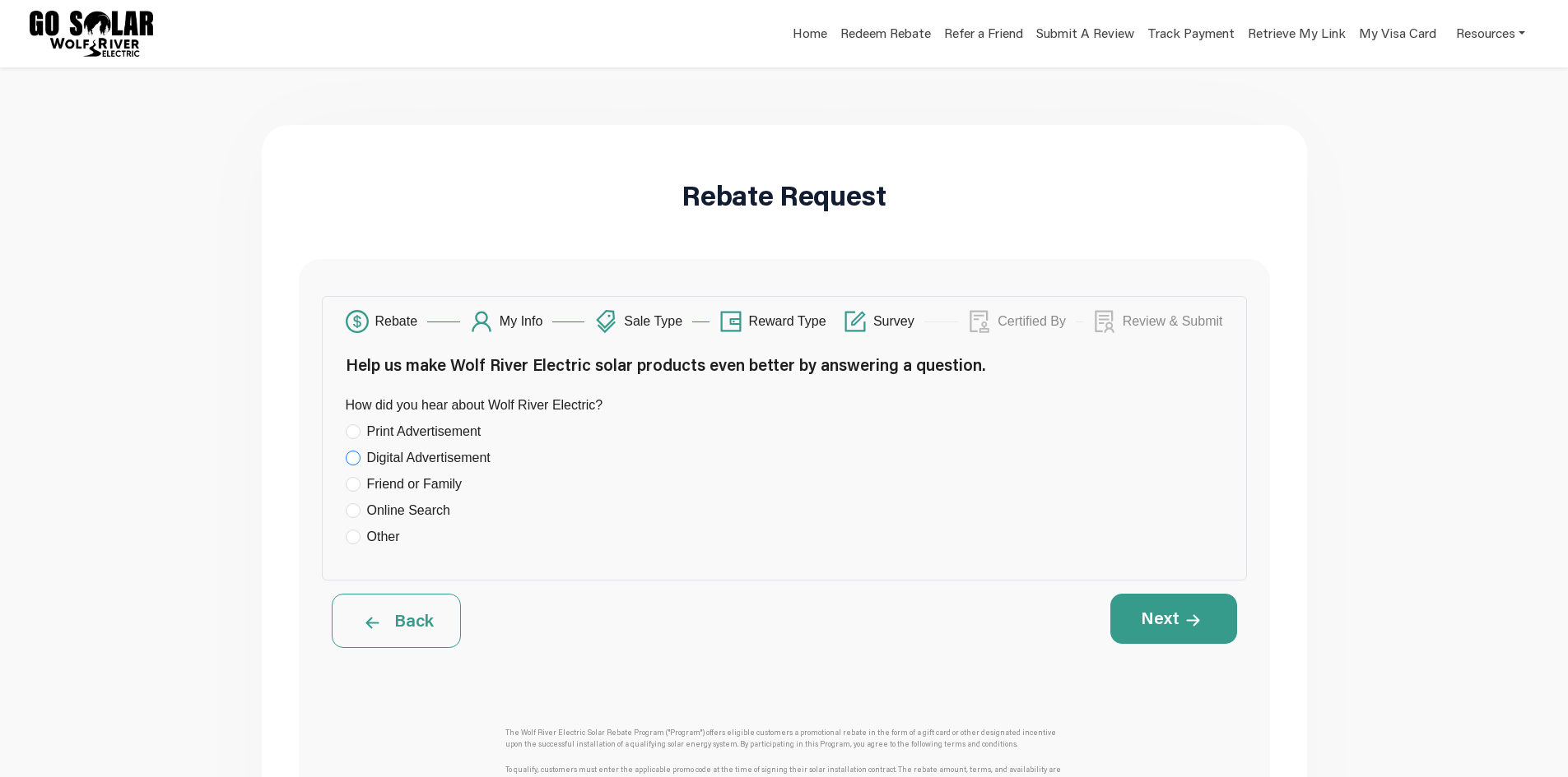
click at [394, 457] on span "Digital Advertisement" at bounding box center [428, 458] width 137 height 20
click at [360, 457] on input "Digital Advertisement" at bounding box center [353, 458] width 15 height 15
radio input "true"
click at [1240, 637] on div "Next" at bounding box center [1015, 621] width 463 height 54
click at [1233, 625] on button "Next" at bounding box center [1173, 618] width 127 height 49
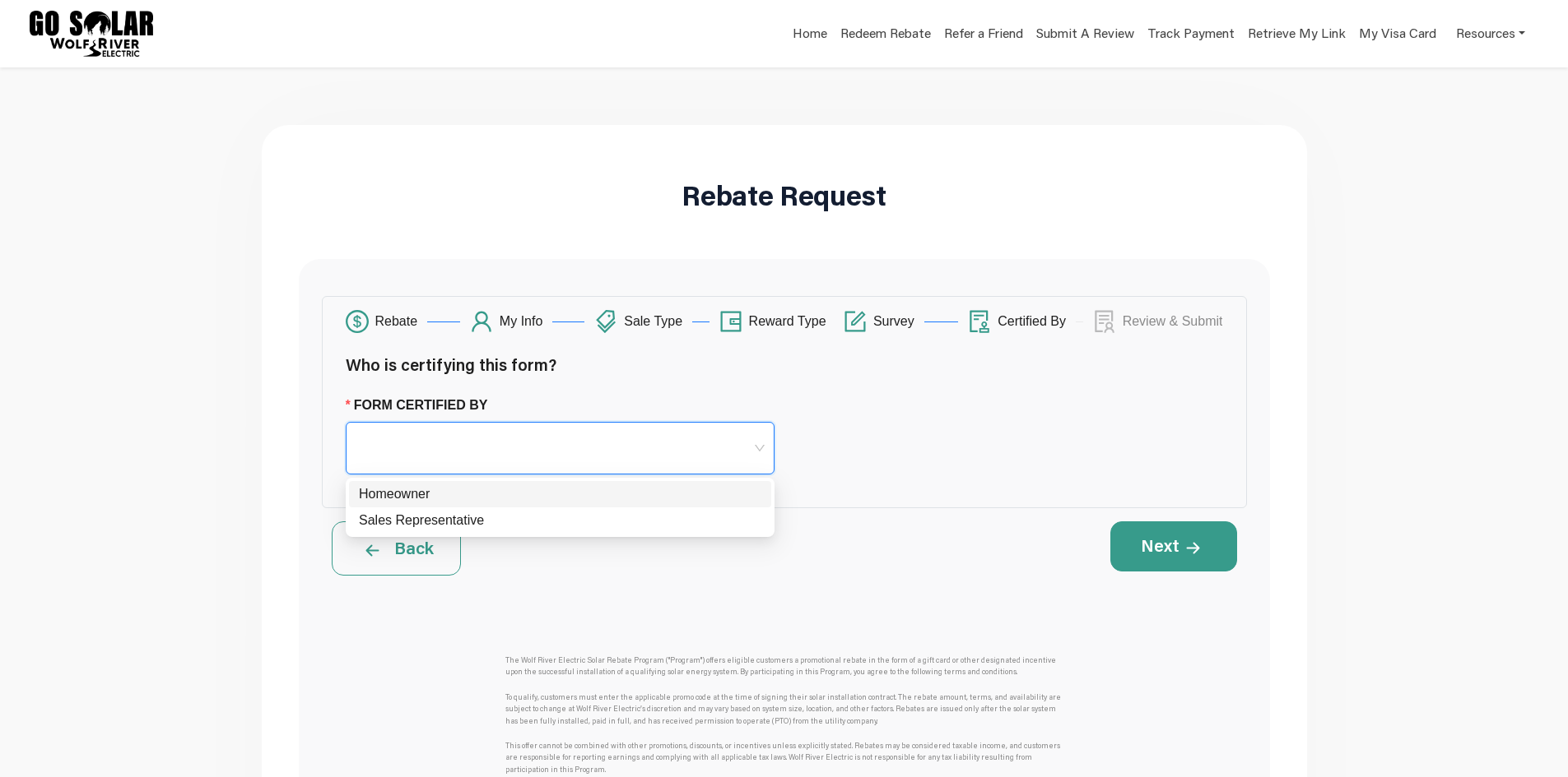
click at [594, 435] on input "Form Certified By" at bounding box center [560, 435] width 409 height 25
click at [490, 528] on div "Sales Representative" at bounding box center [560, 520] width 402 height 20
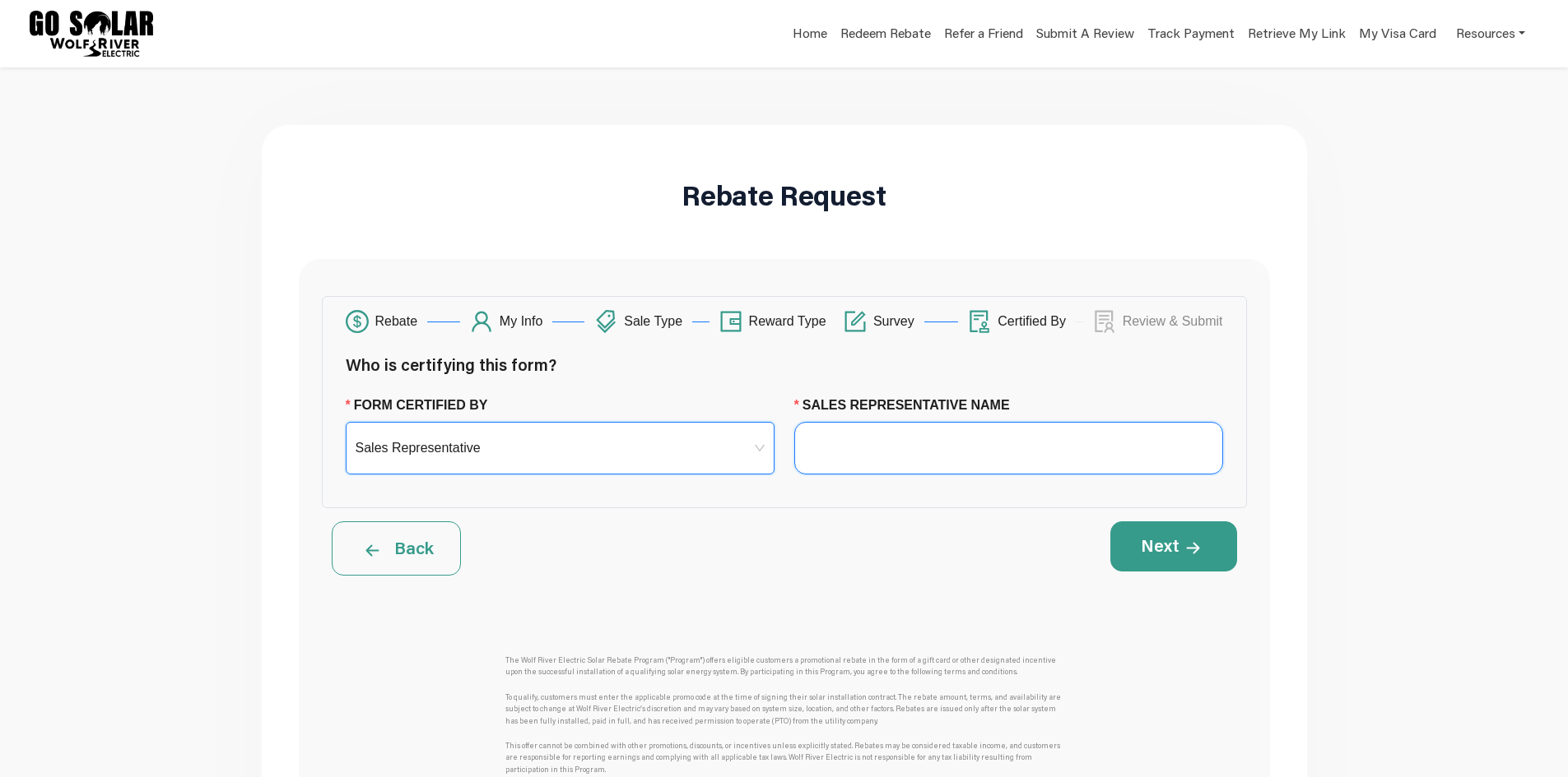
click at [1020, 434] on input "Sales Representative Name" at bounding box center [1008, 448] width 428 height 53
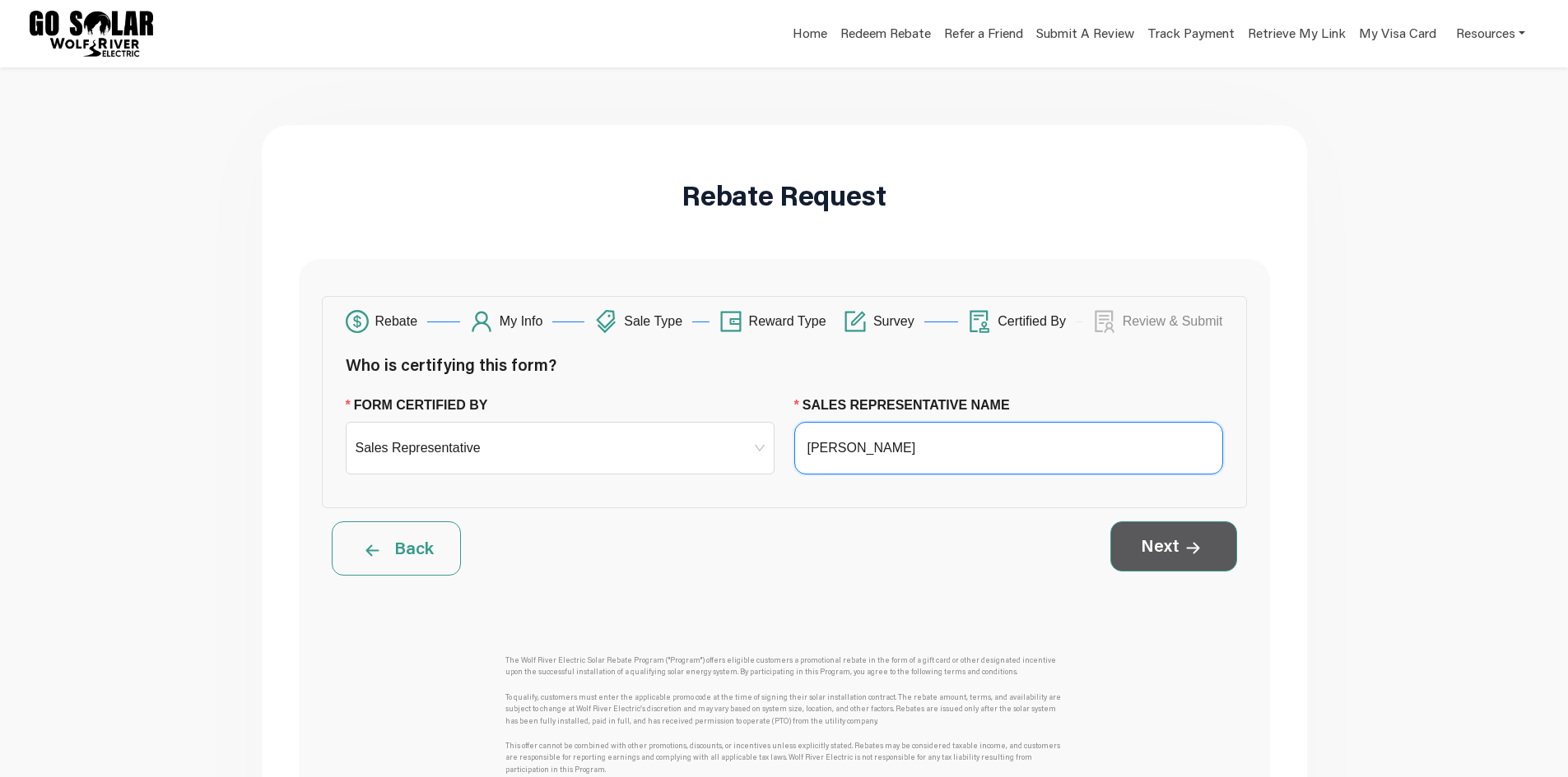
type input "[PERSON_NAME]"
click at [1145, 537] on button "Next" at bounding box center [1173, 545] width 127 height 49
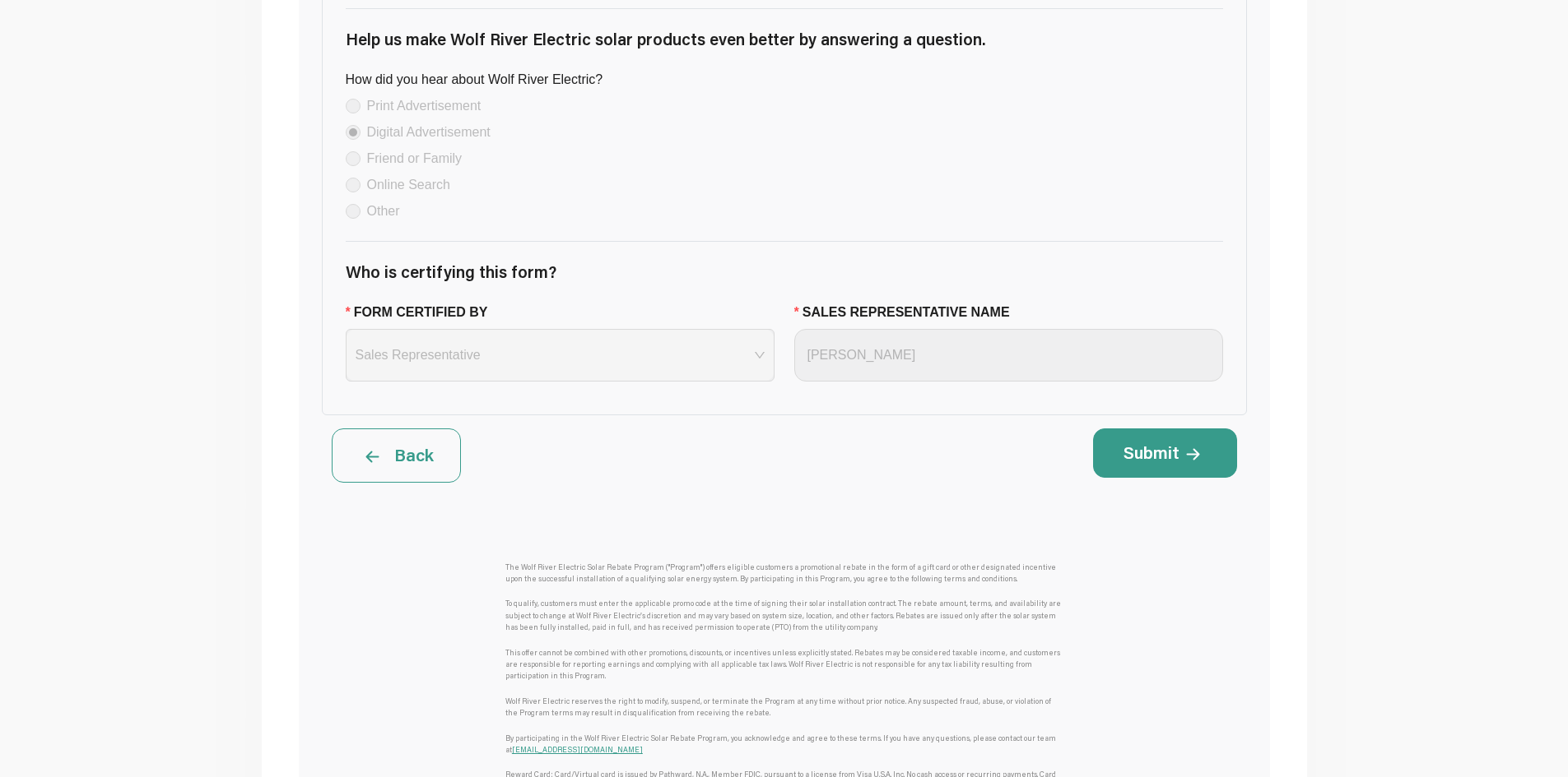
scroll to position [1645, 0]
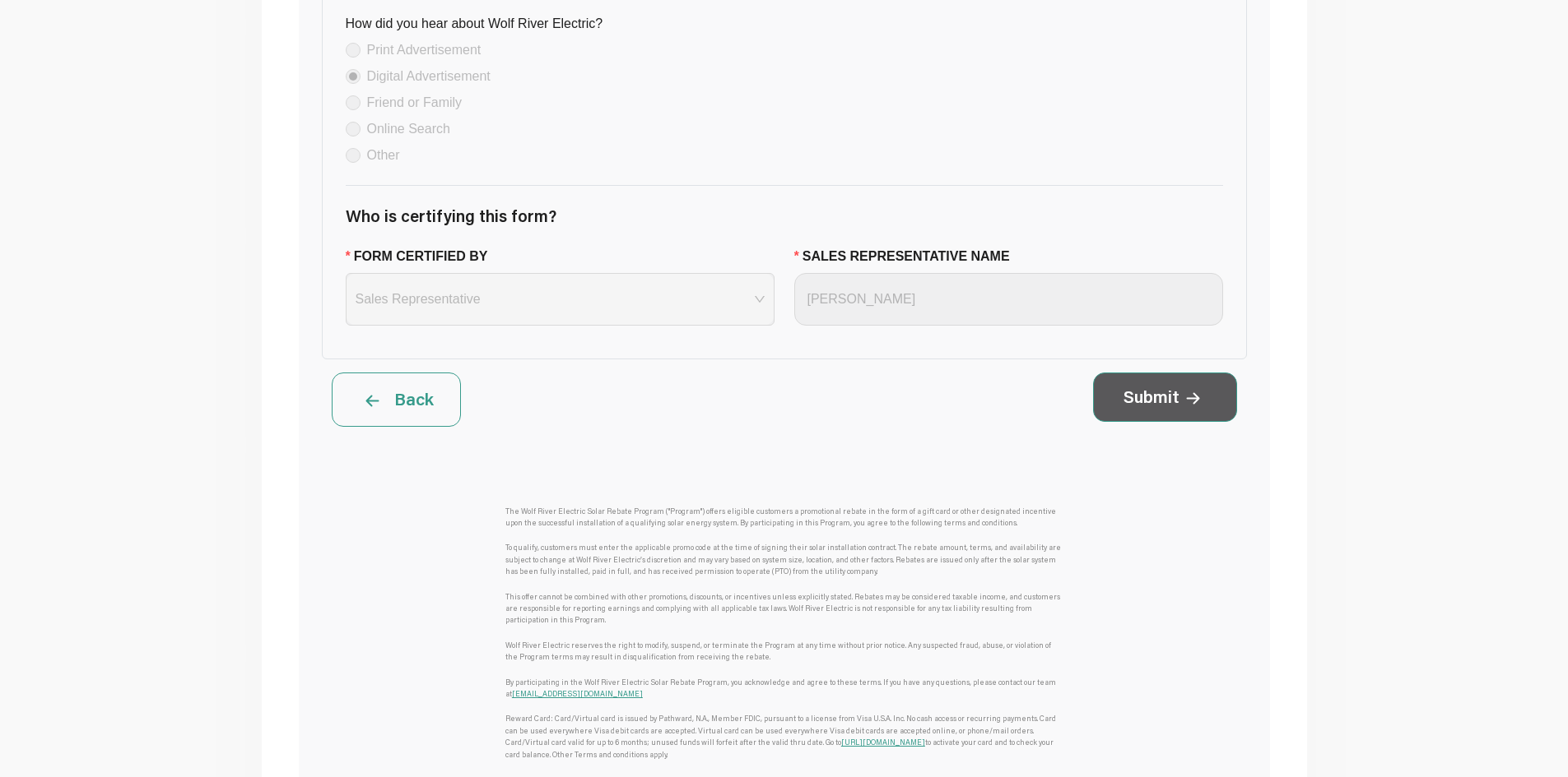
click at [1168, 422] on button "Submit" at bounding box center [1165, 396] width 144 height 49
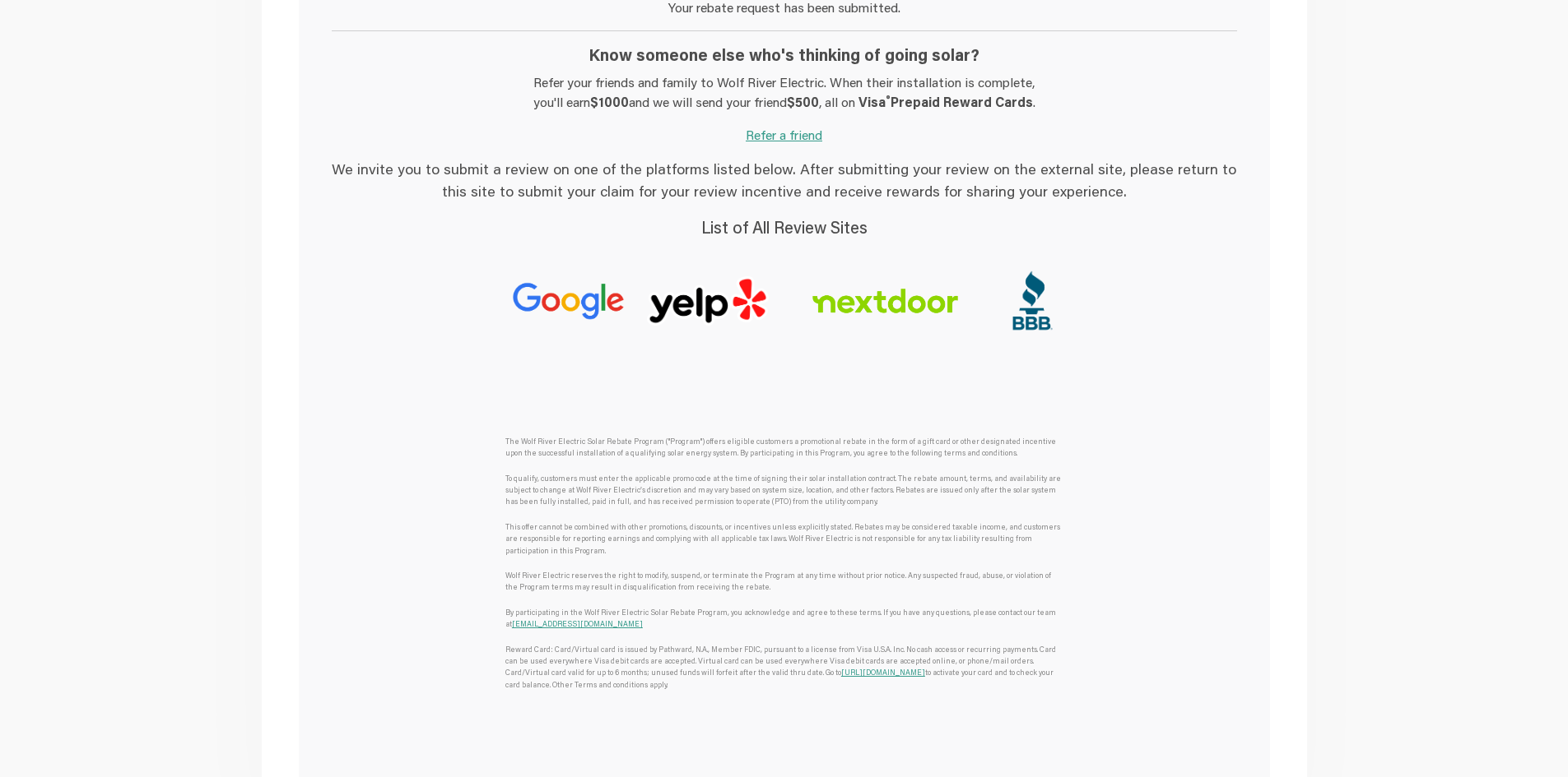
scroll to position [329, 0]
click at [885, 315] on img at bounding box center [885, 304] width 193 height 73
click at [668, 309] on img at bounding box center [709, 304] width 123 height 49
click at [1027, 307] on img at bounding box center [1031, 304] width 59 height 73
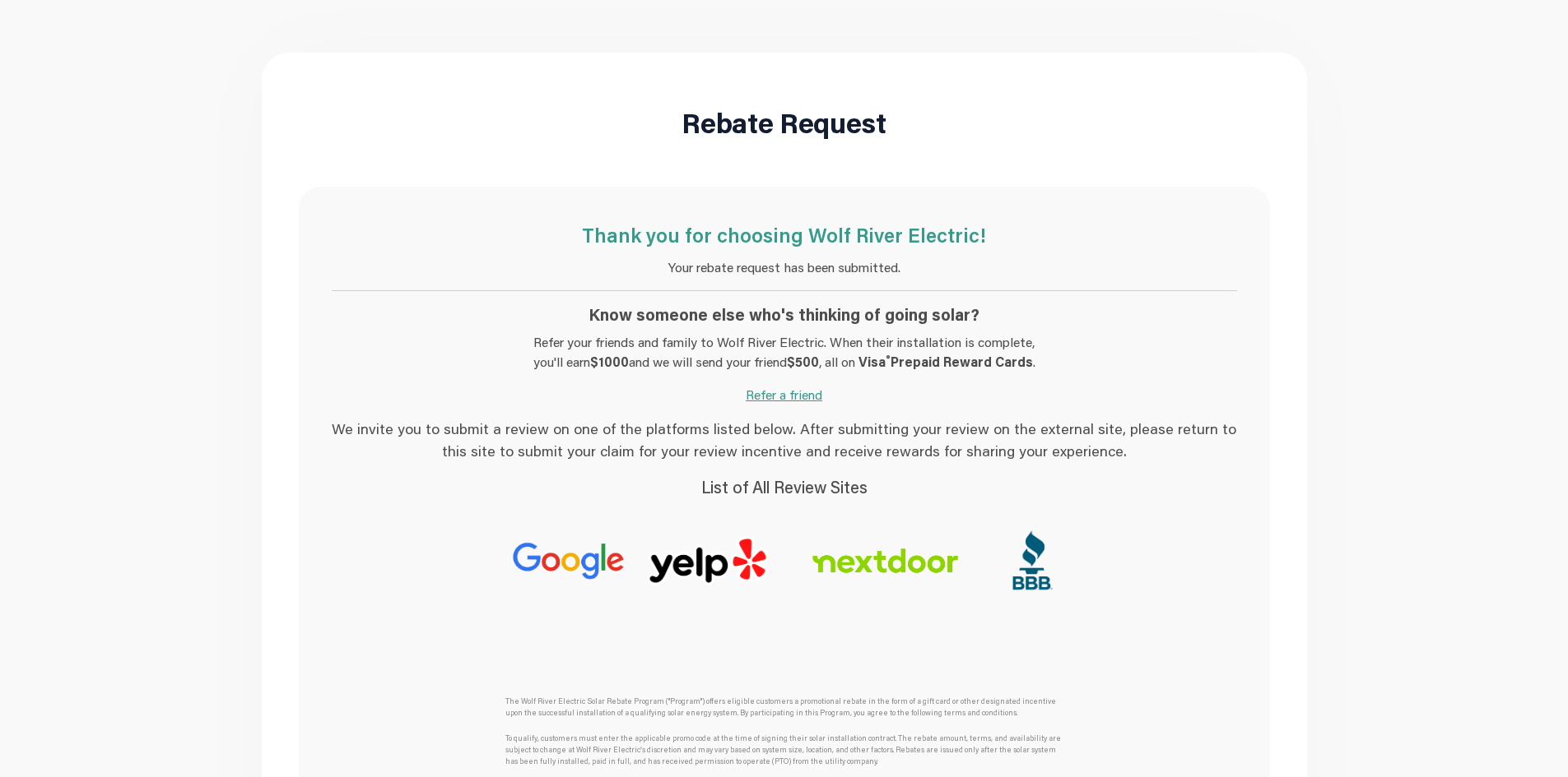
scroll to position [0, 0]
